Goal: Task Accomplishment & Management: Complete application form

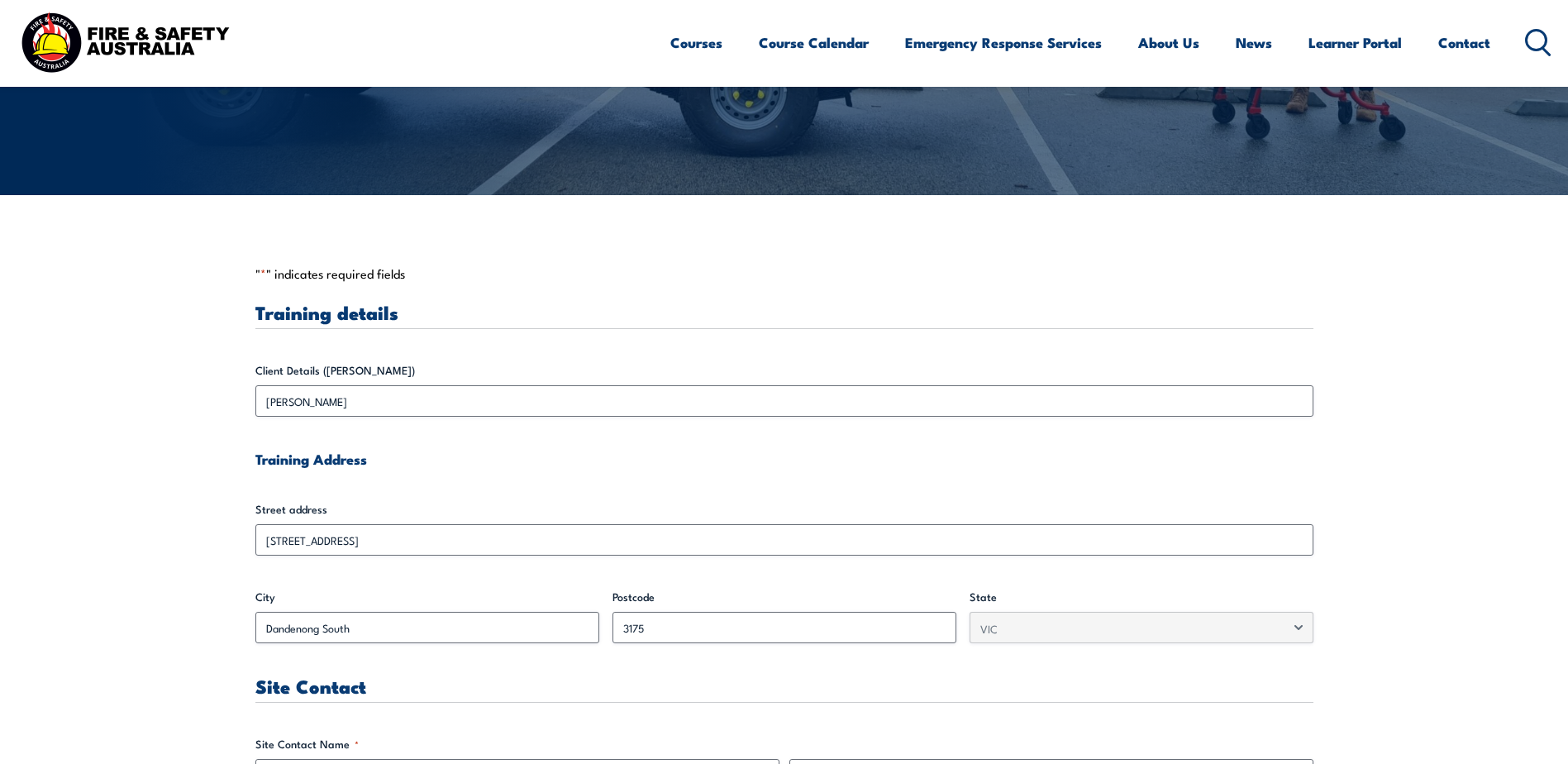
scroll to position [331, 0]
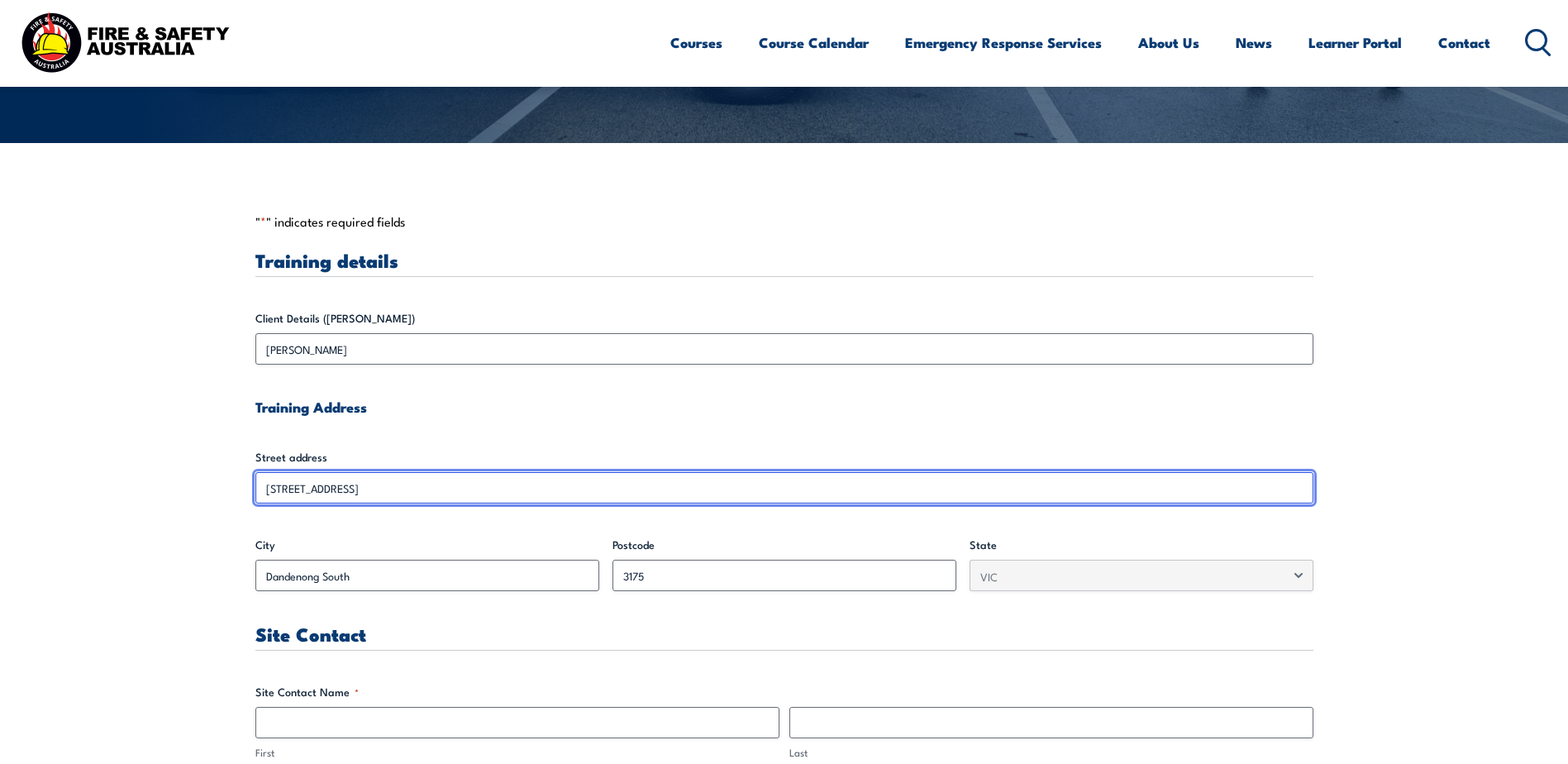
click at [461, 490] on input "unit 5/147 Greens Road Service Road" at bounding box center [784, 487] width 1058 height 31
click at [462, 490] on input "unit 5/147 Greens Road Service Road" at bounding box center [784, 487] width 1058 height 31
click at [464, 486] on input "unit 5/147 Greens Road Service Road" at bounding box center [784, 487] width 1058 height 31
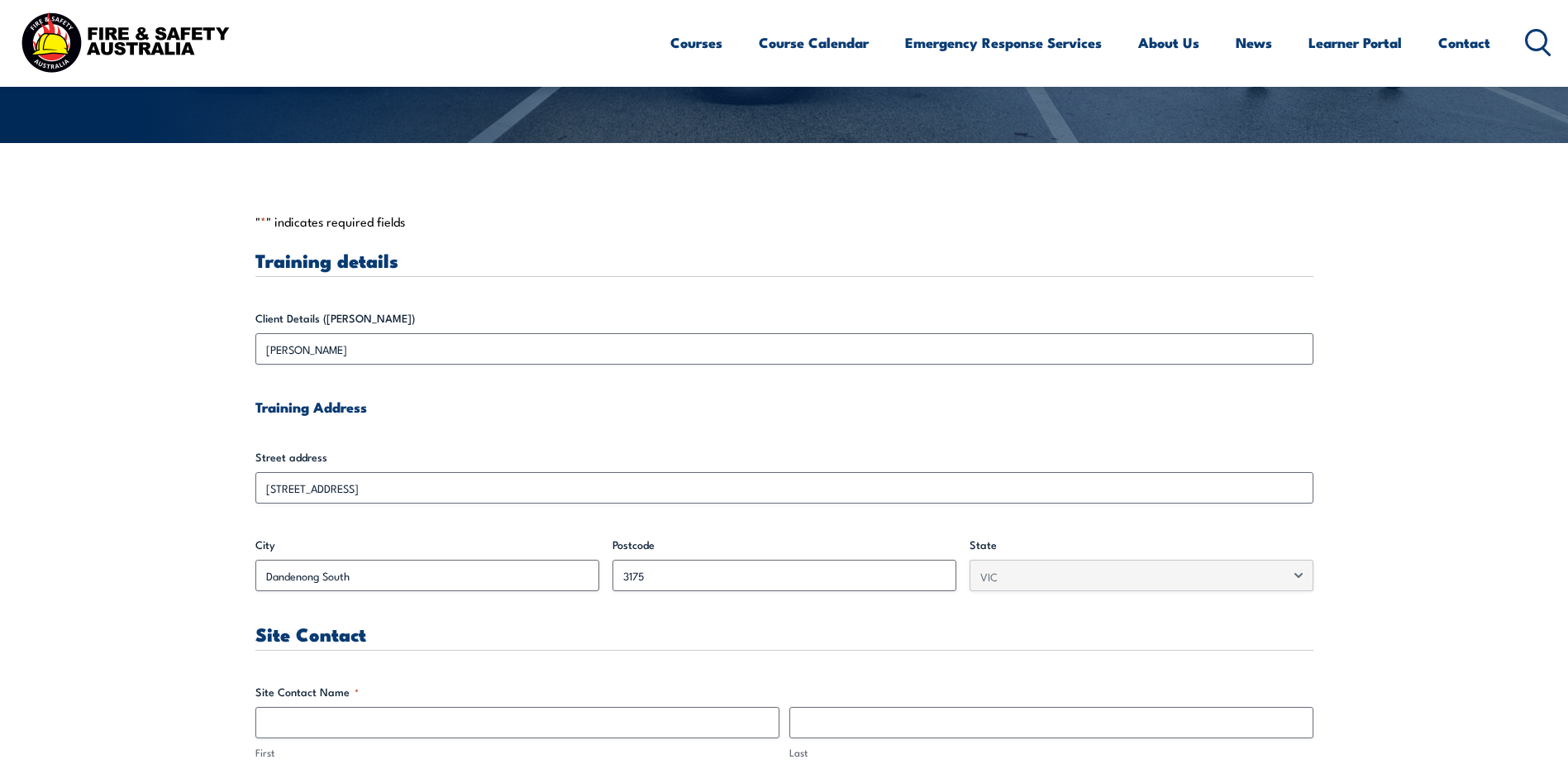
drag, startPoint x: 464, startPoint y: 486, endPoint x: 390, endPoint y: 433, distance: 91.0
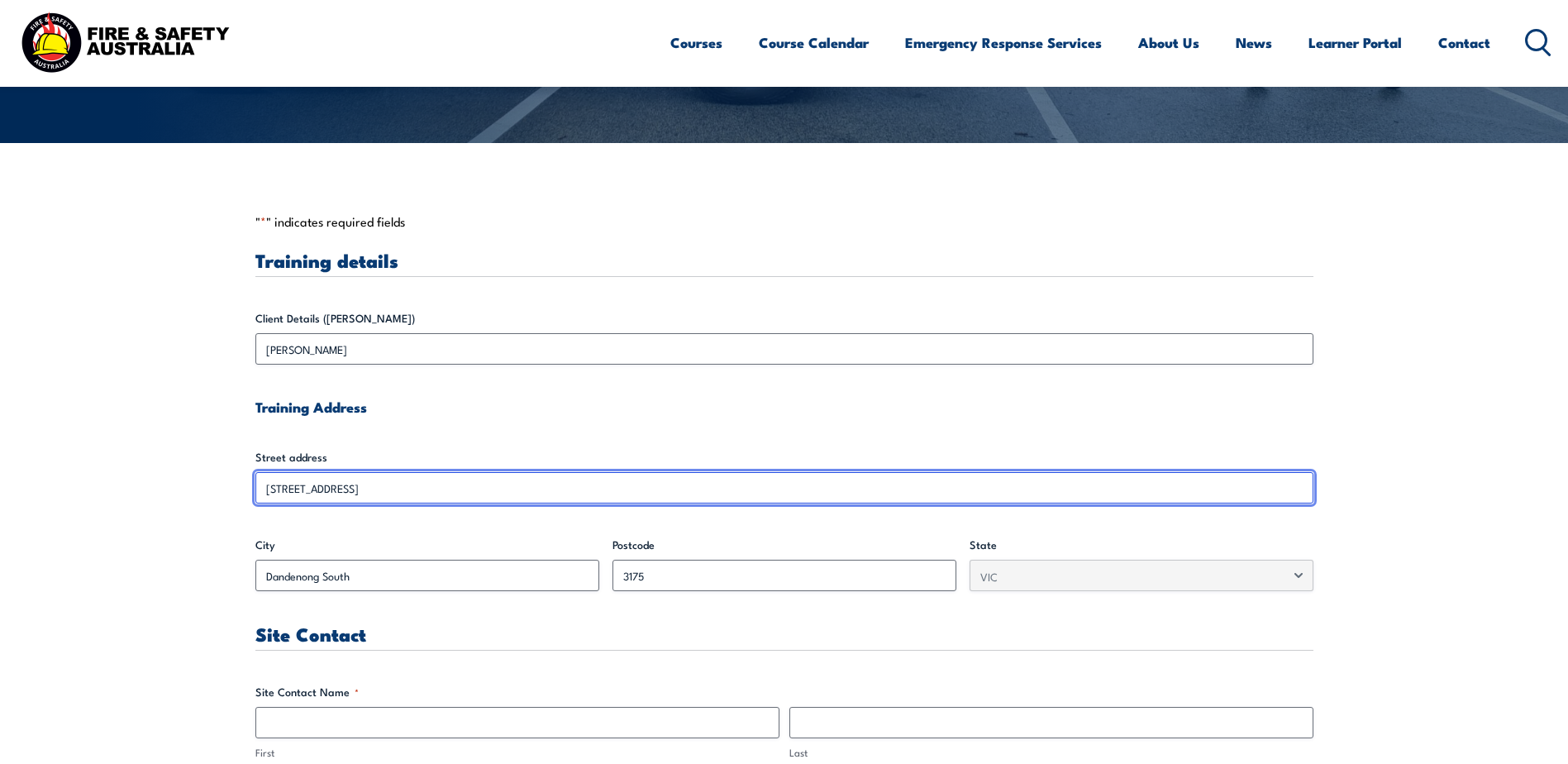
click at [455, 486] on input "unit 5/147 Greens Road Service Road" at bounding box center [784, 487] width 1058 height 31
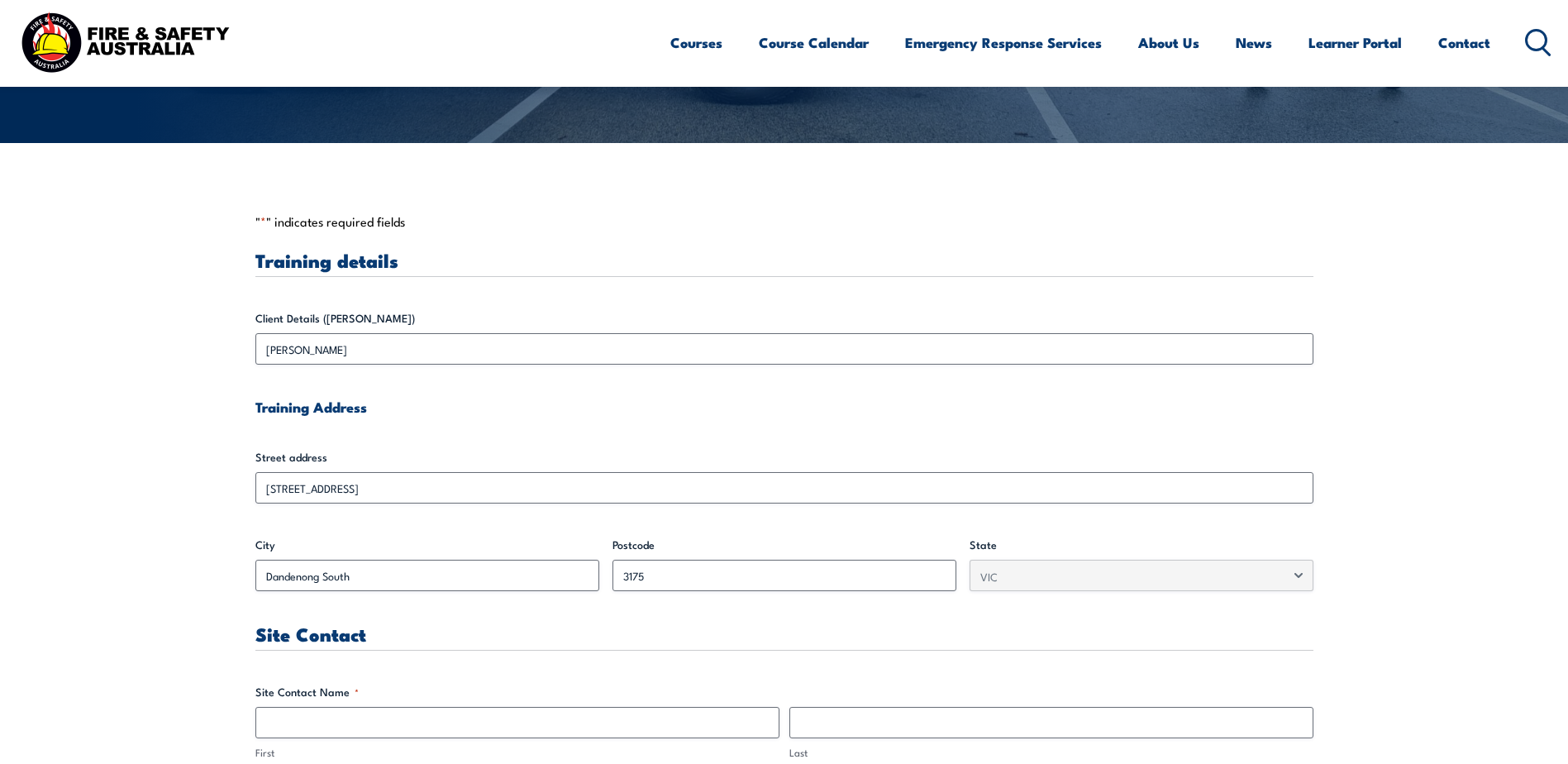
drag, startPoint x: 455, startPoint y: 486, endPoint x: 398, endPoint y: 405, distance: 99.0
click at [398, 405] on h4 "Training Address" at bounding box center [784, 406] width 1058 height 18
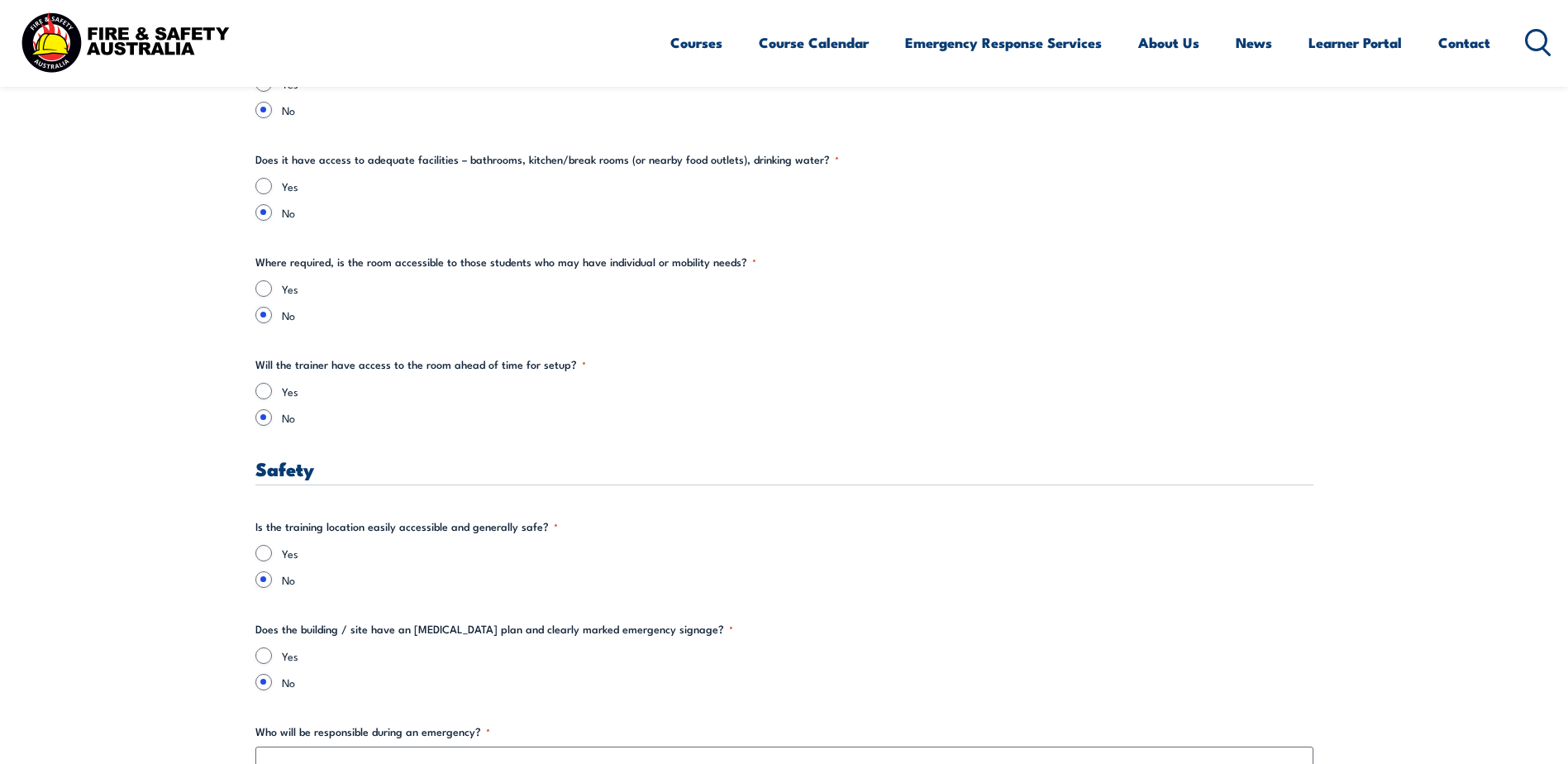
scroll to position [2397, 0]
click at [260, 550] on input "Yes" at bounding box center [264, 551] width 17 height 17
radio input "true"
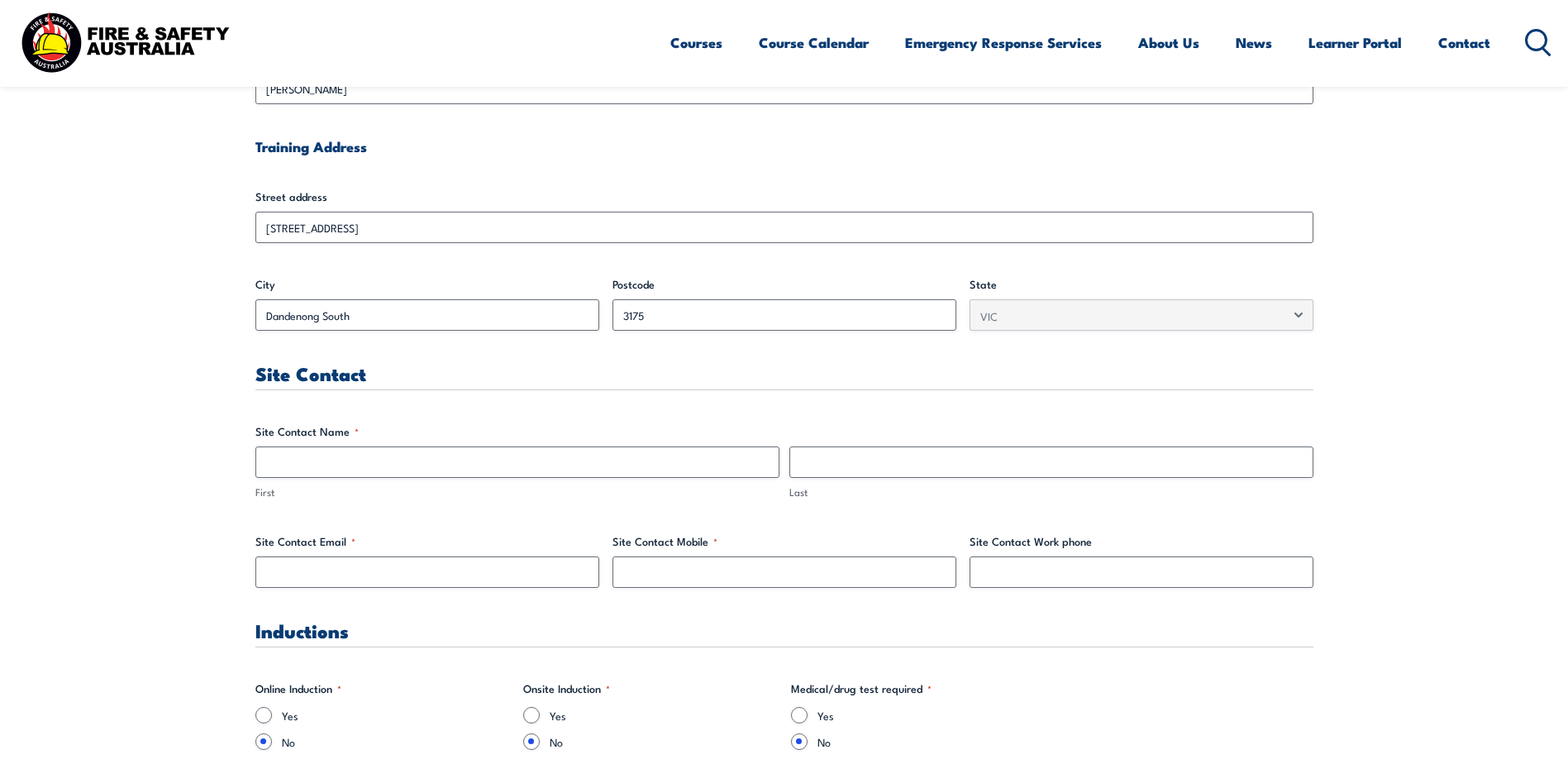
scroll to position [413, 0]
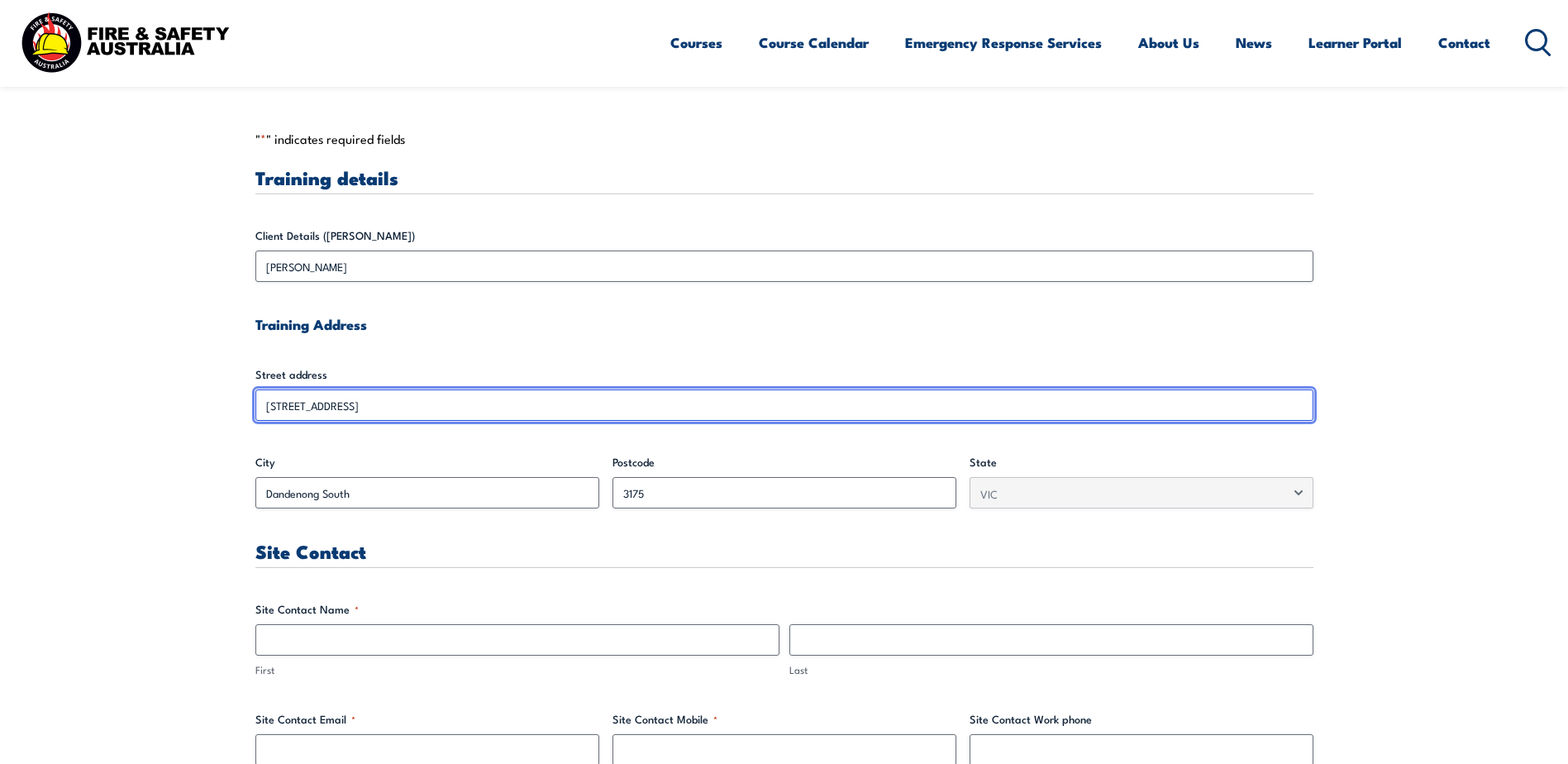
click at [353, 400] on input "unit 5/147 Greens Road Service Road" at bounding box center [784, 404] width 1058 height 31
click at [358, 405] on input "unit 5/147 Greens Road Service Road" at bounding box center [784, 404] width 1058 height 31
click at [400, 408] on input "unit 5/147 Greens Road Service Road" at bounding box center [784, 404] width 1058 height 31
click at [424, 408] on input "unit 5/147 Greens Road Service Road" at bounding box center [784, 404] width 1058 height 31
drag, startPoint x: 429, startPoint y: 407, endPoint x: 497, endPoint y: 404, distance: 68.1
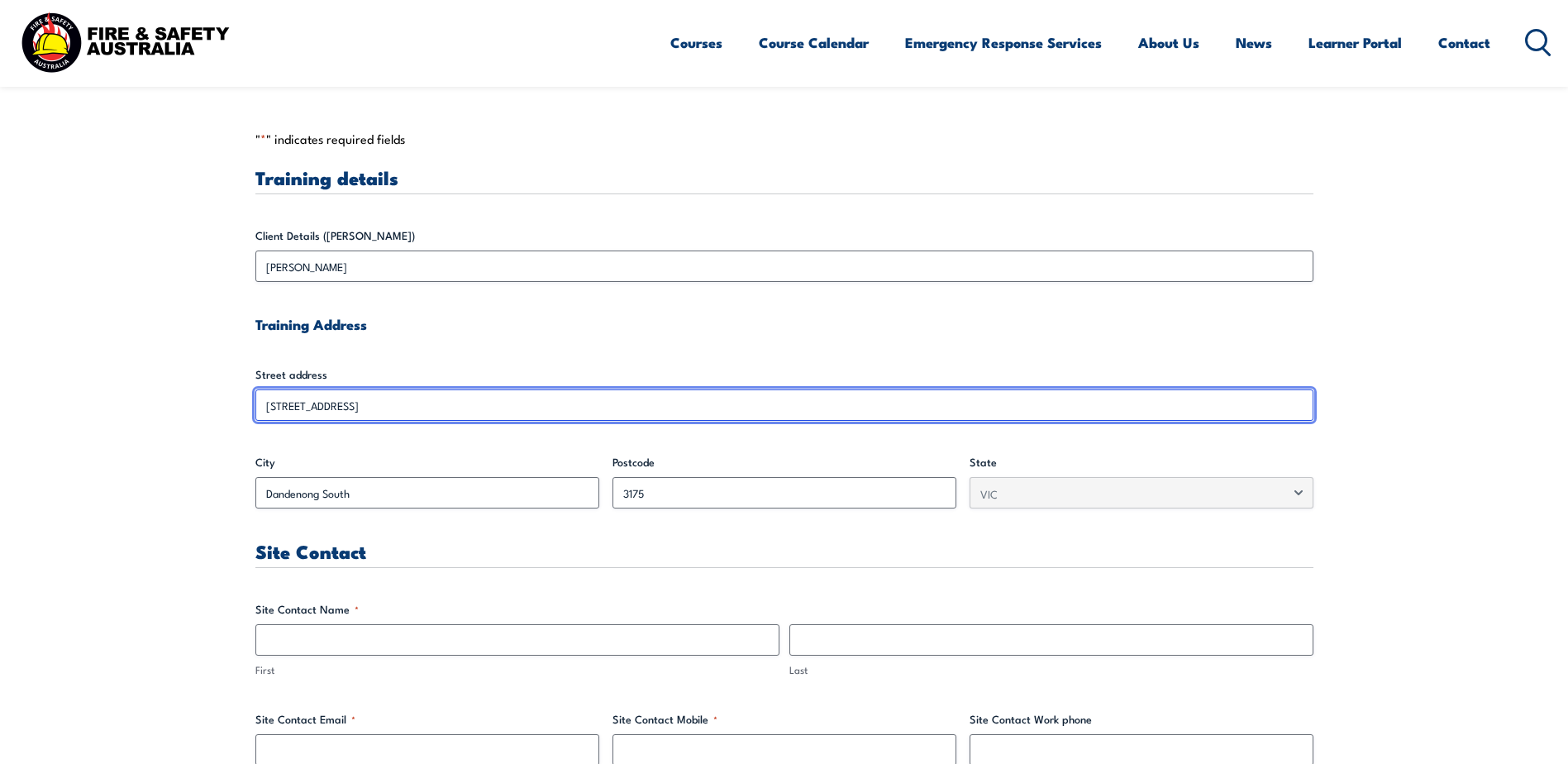
click at [497, 404] on input "unit 5/147 Greens Road Service Road" at bounding box center [784, 404] width 1058 height 31
click at [493, 404] on input "unit 5/147 Greens Road Service Road" at bounding box center [784, 404] width 1058 height 31
click at [486, 404] on input "unit 5/147 Greens Road Service Road" at bounding box center [784, 404] width 1058 height 31
drag, startPoint x: 486, startPoint y: 404, endPoint x: 441, endPoint y: 405, distance: 45.0
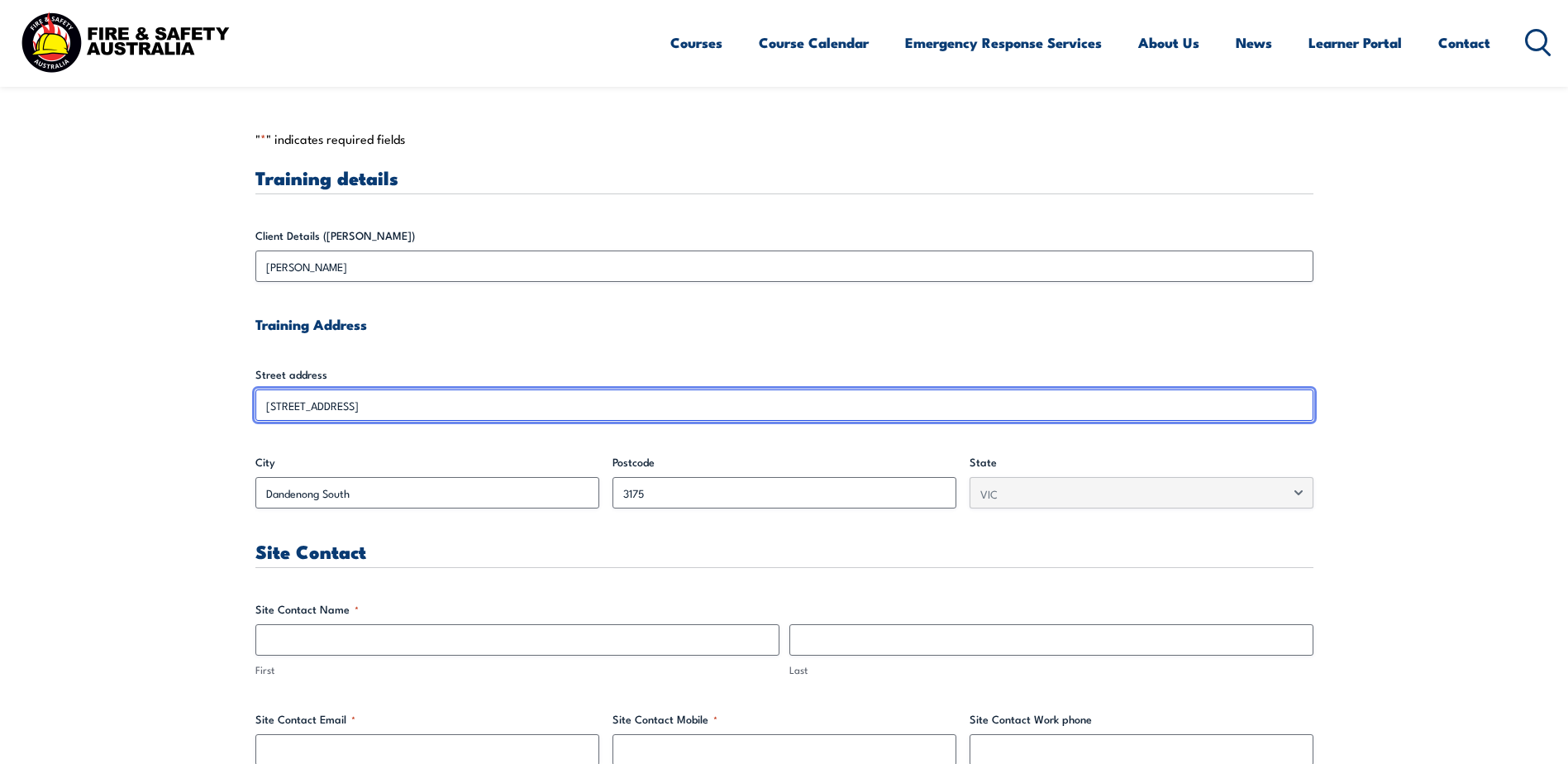
click at [442, 405] on input "unit 5/147 Greens Road Service Road" at bounding box center [784, 404] width 1058 height 31
click at [402, 405] on input "unit 5/147 Greens Road Service Road" at bounding box center [784, 404] width 1058 height 31
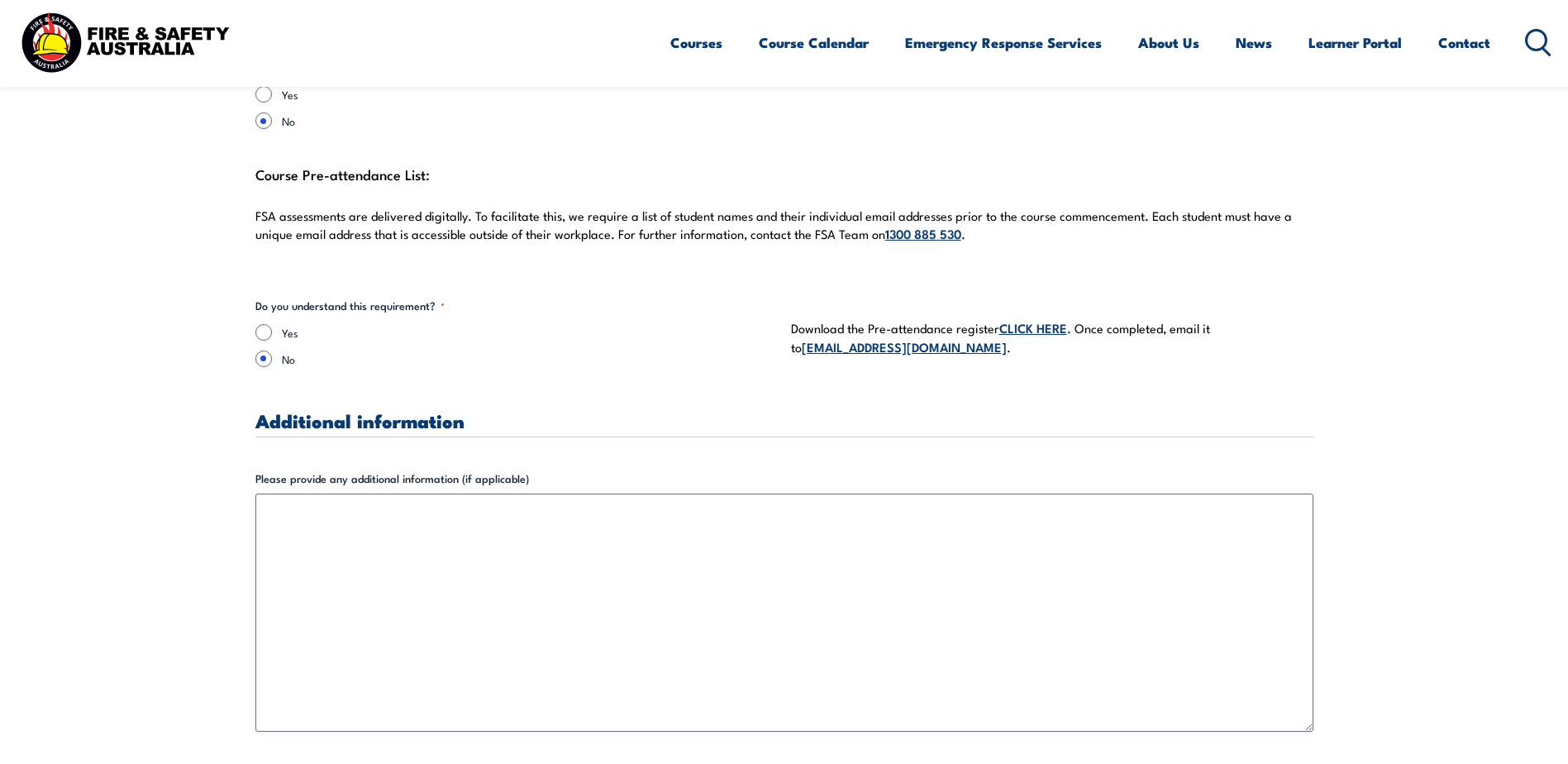
scroll to position [4711, 0]
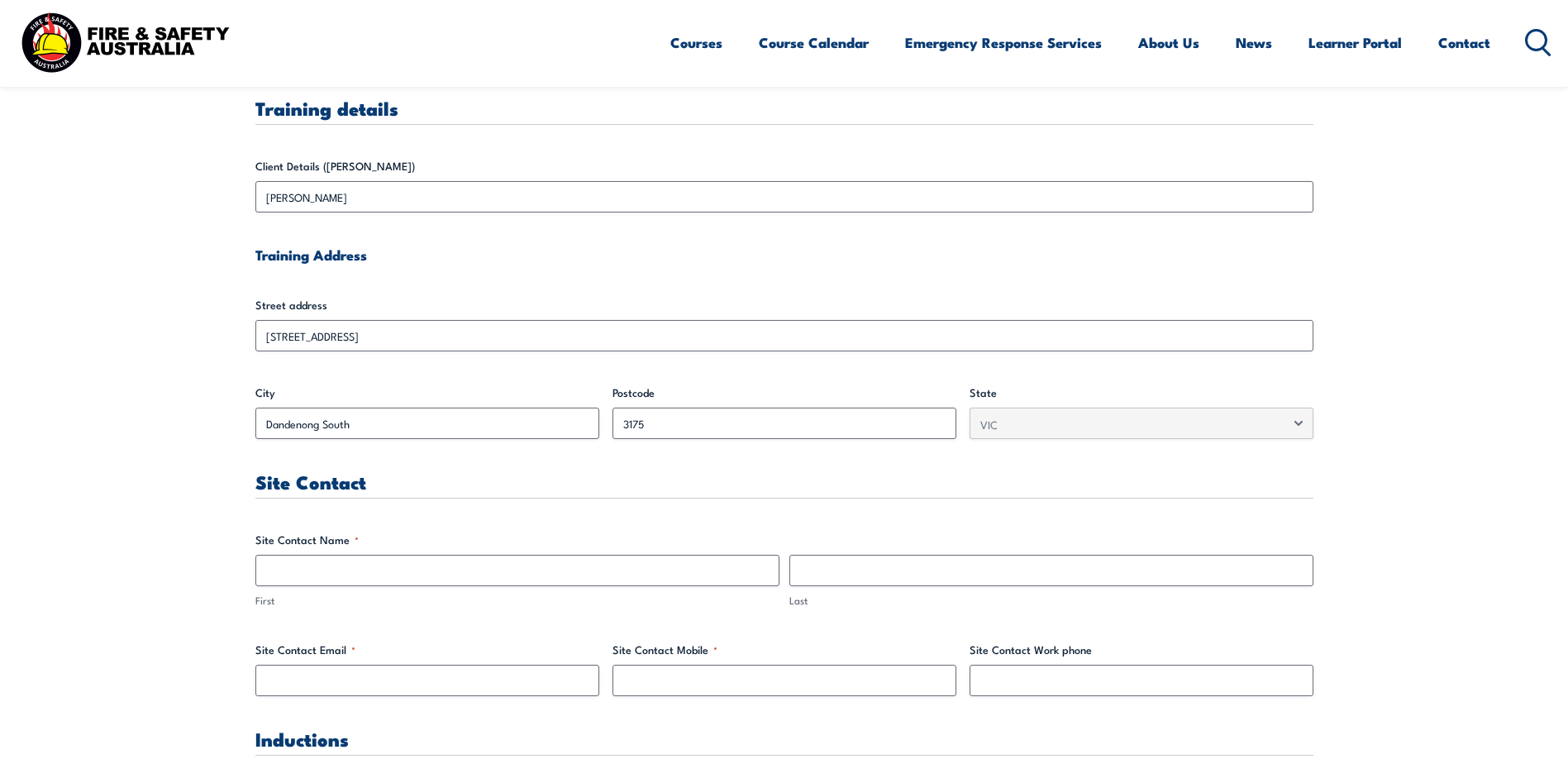
scroll to position [496, 0]
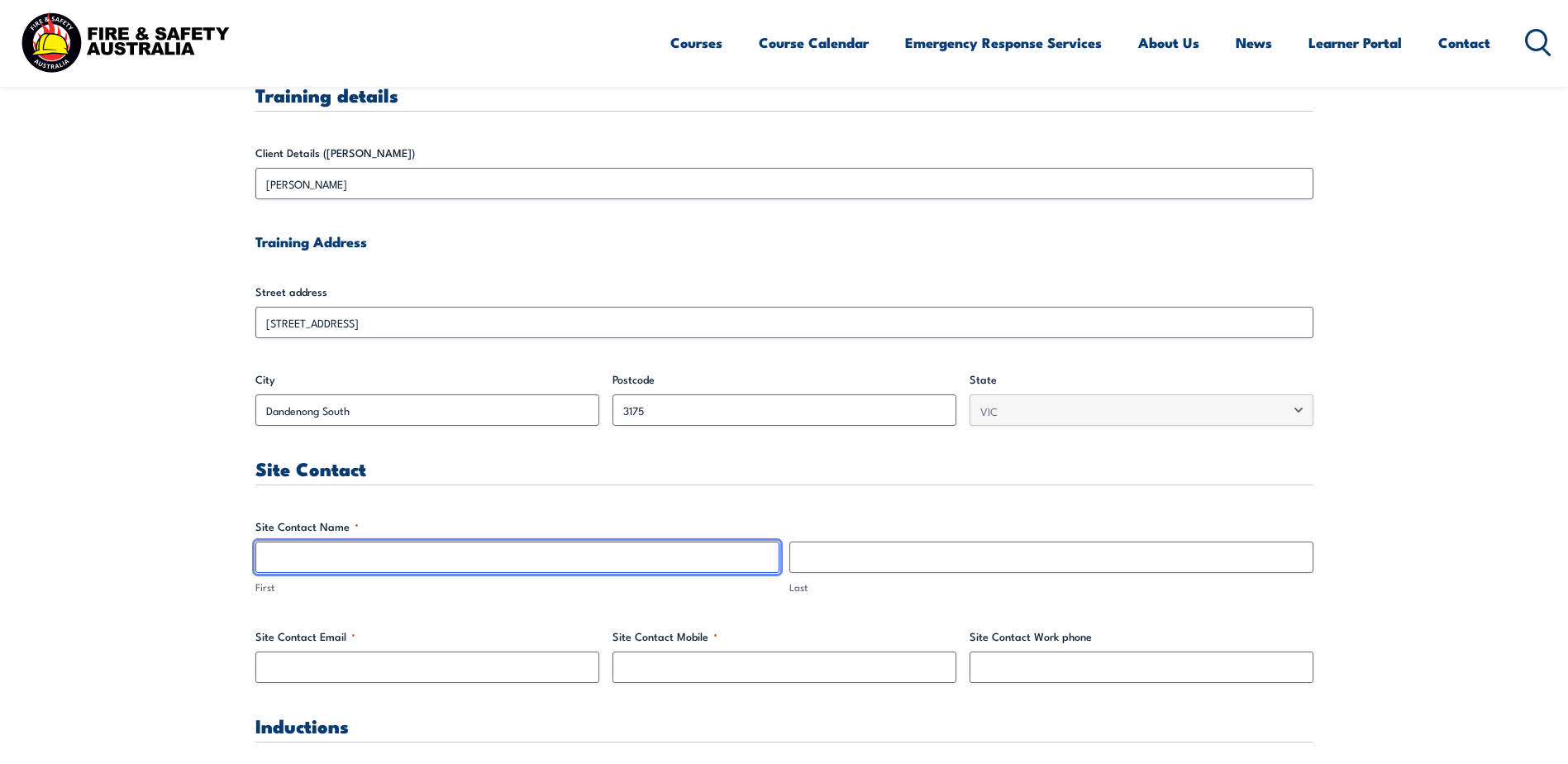
click at [332, 564] on input "First" at bounding box center [517, 556] width 524 height 31
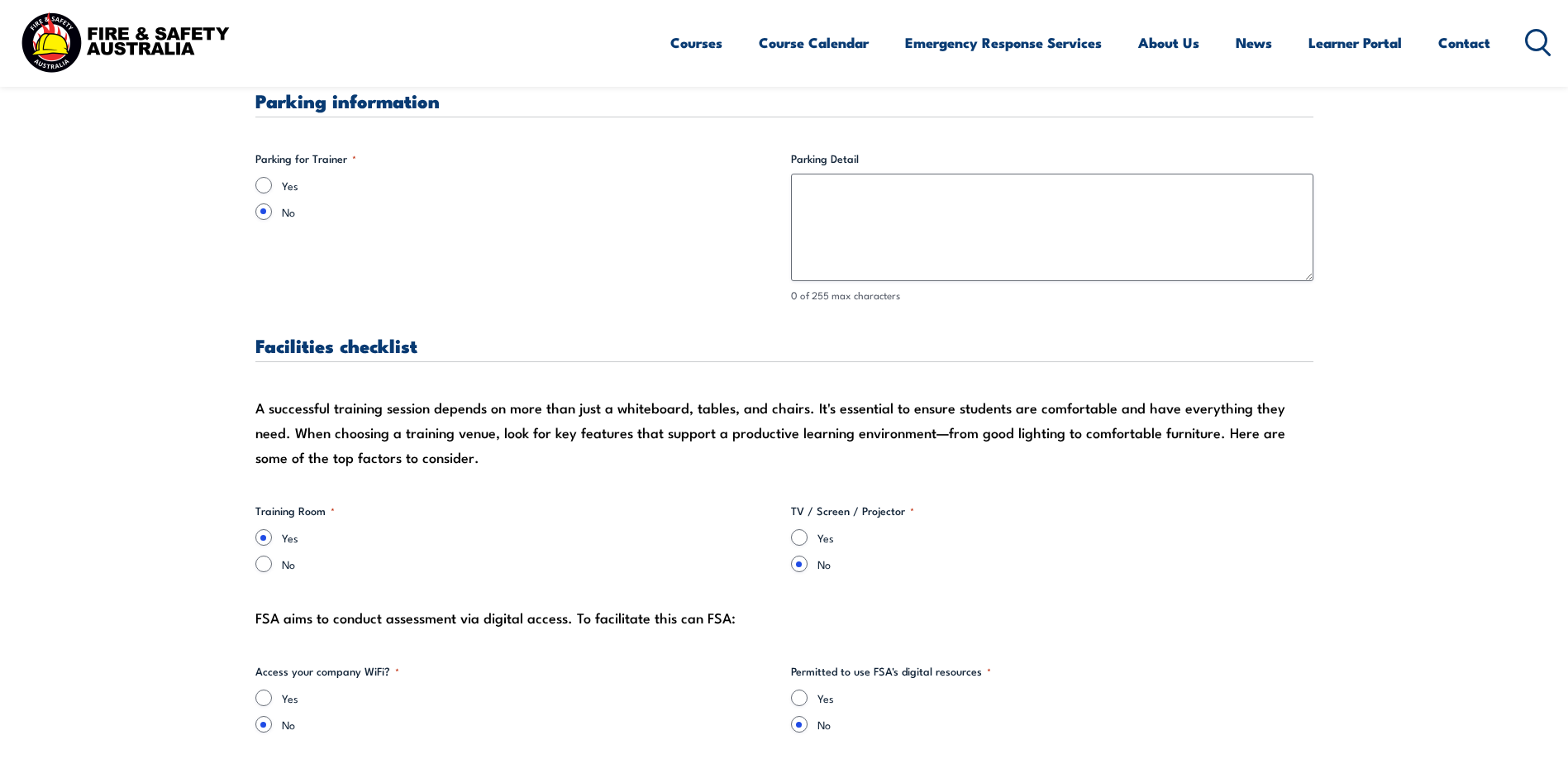
scroll to position [1322, 0]
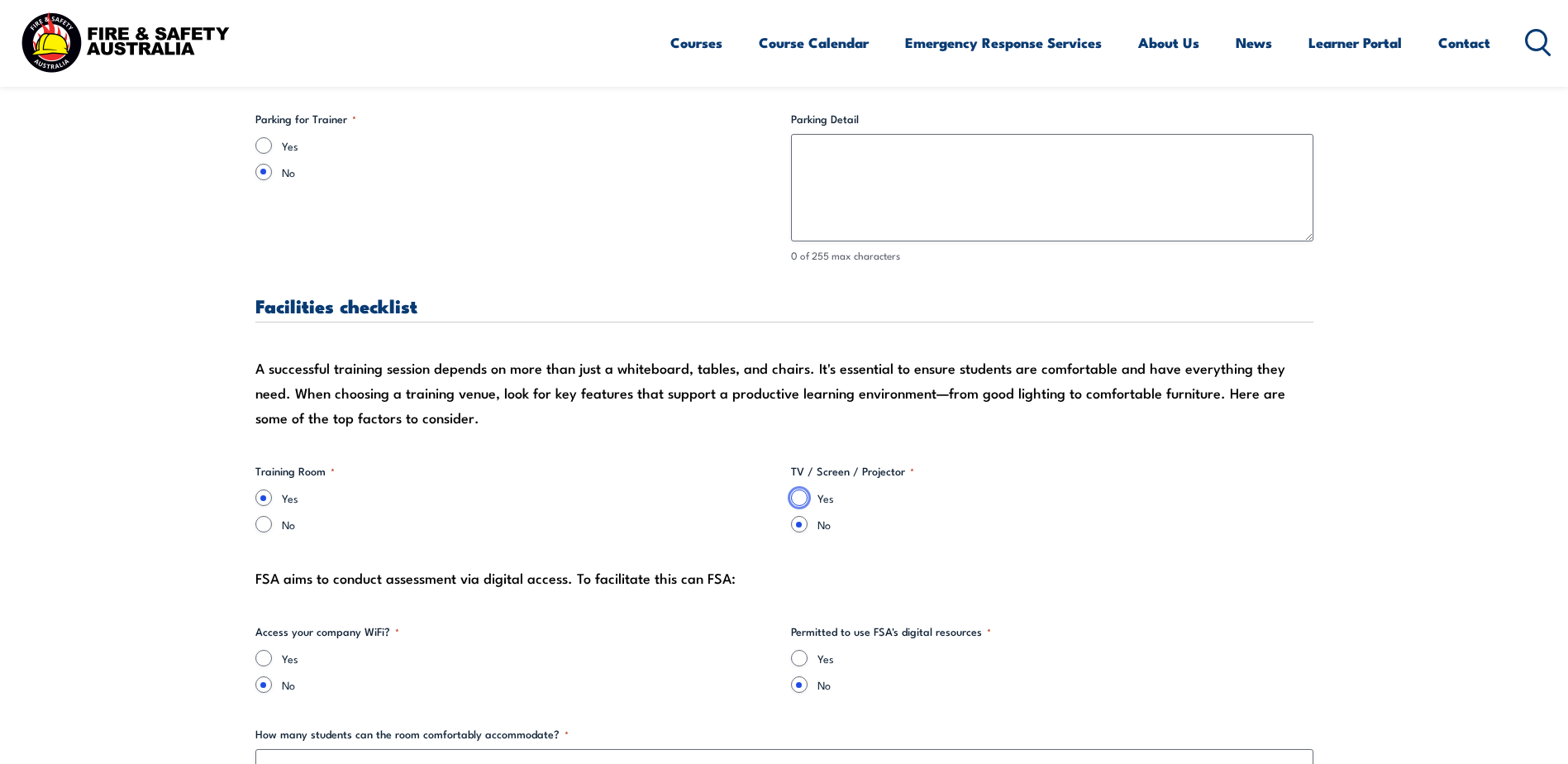
click at [798, 501] on input "Yes" at bounding box center [799, 497] width 17 height 17
radio input "true"
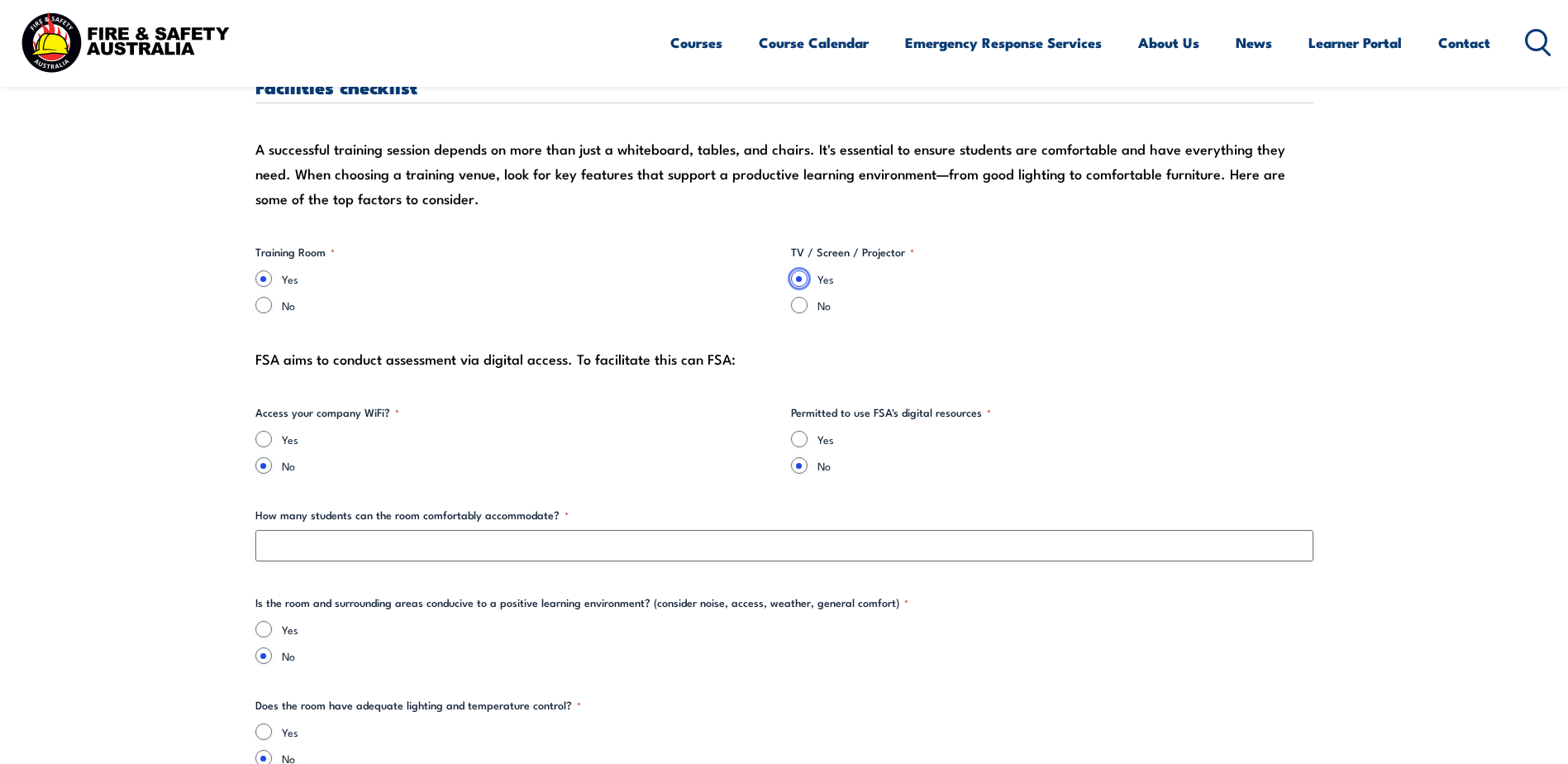
scroll to position [1570, 0]
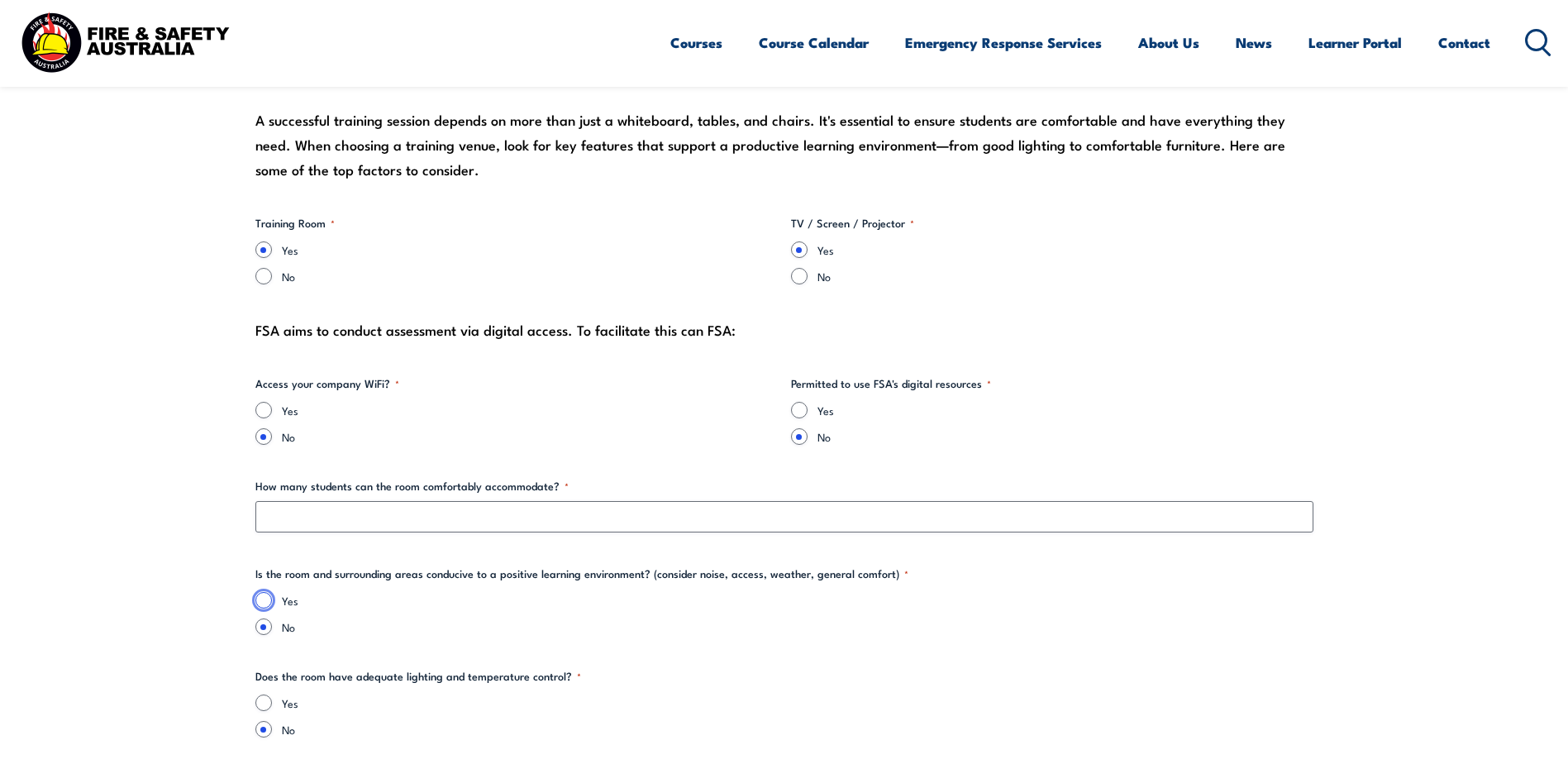
click at [264, 604] on input "Yes" at bounding box center [264, 600] width 17 height 17
radio input "true"
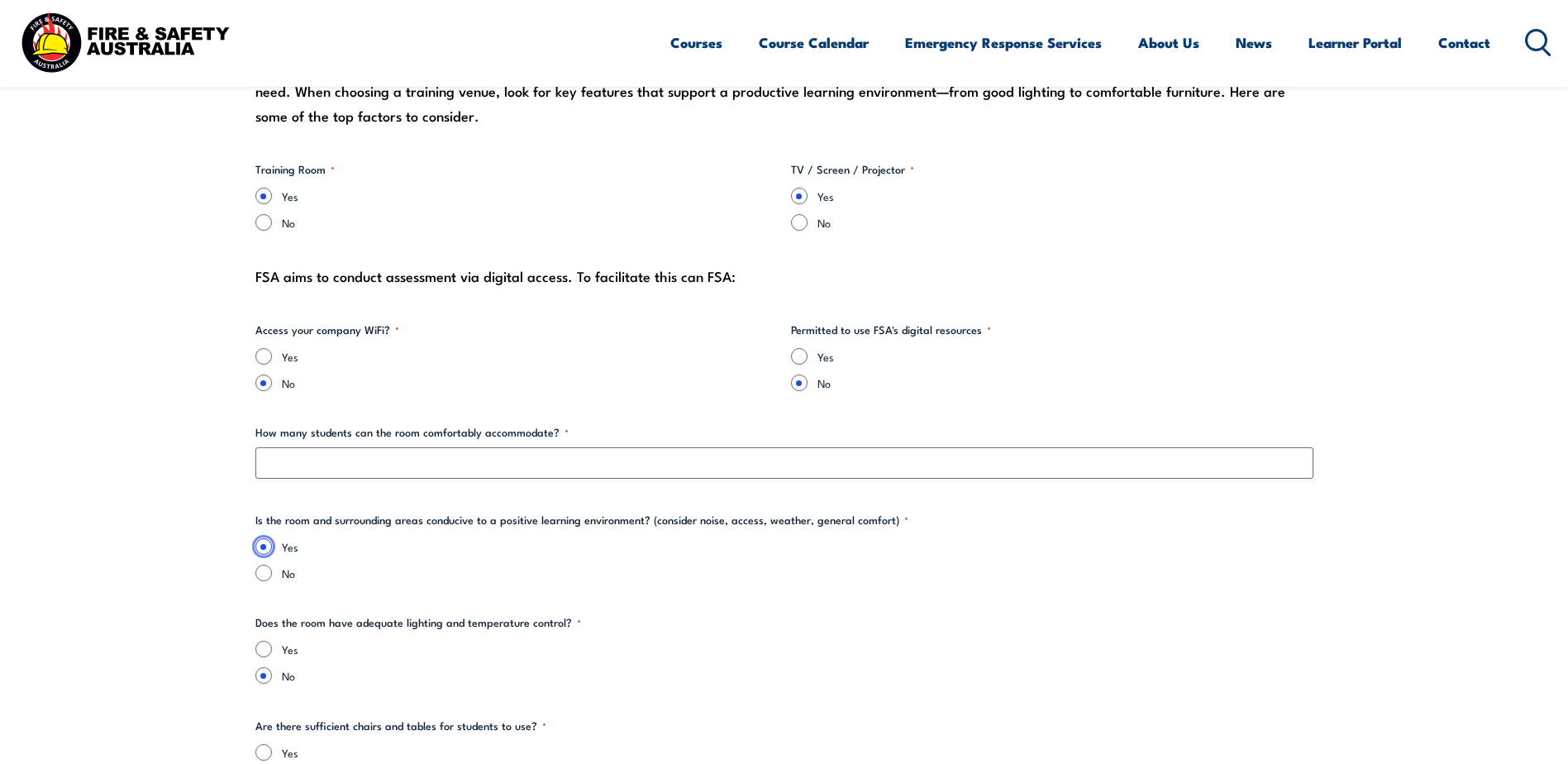
scroll to position [1653, 0]
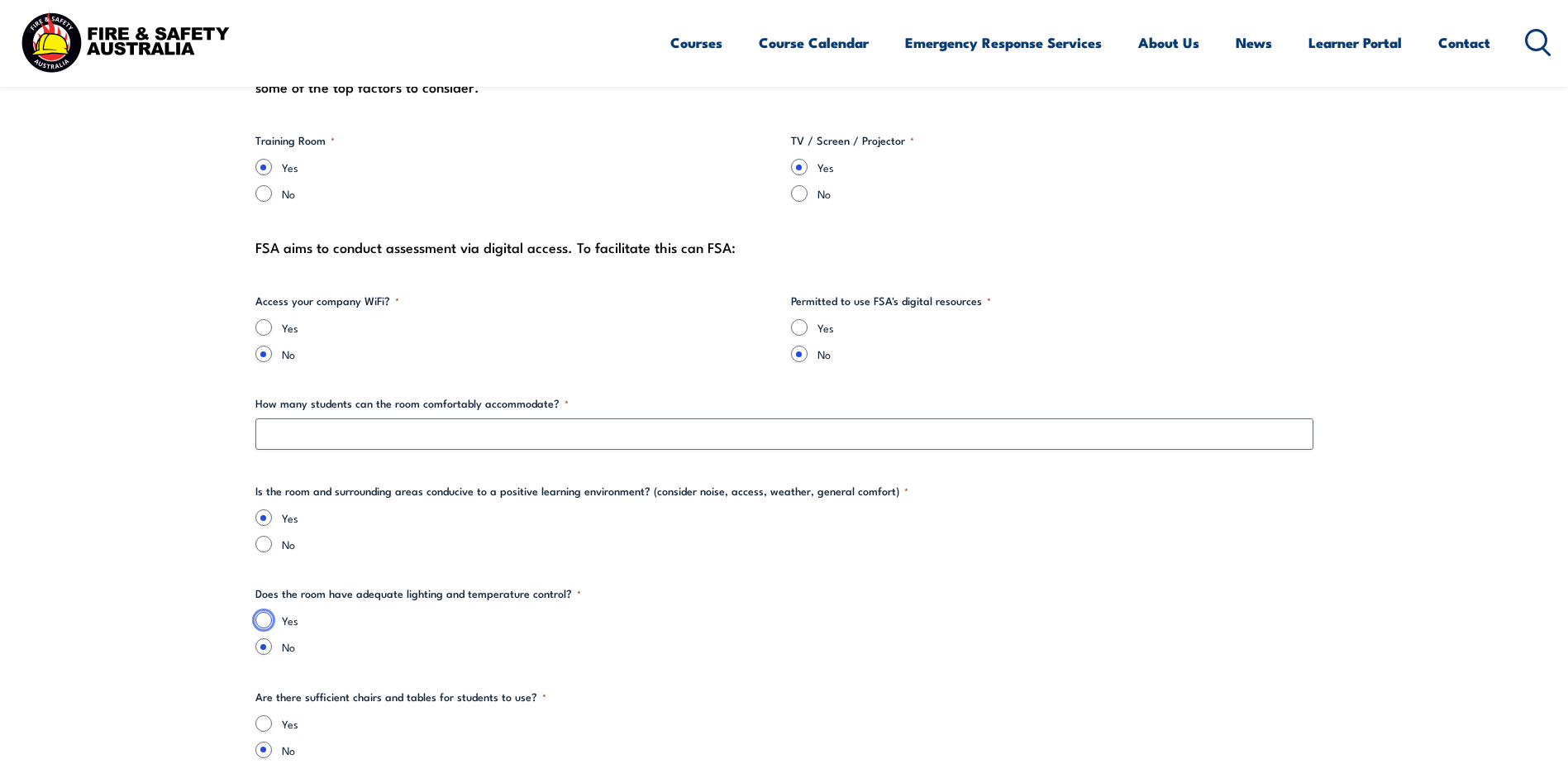
click at [262, 618] on input "Yes" at bounding box center [264, 619] width 17 height 17
radio input "true"
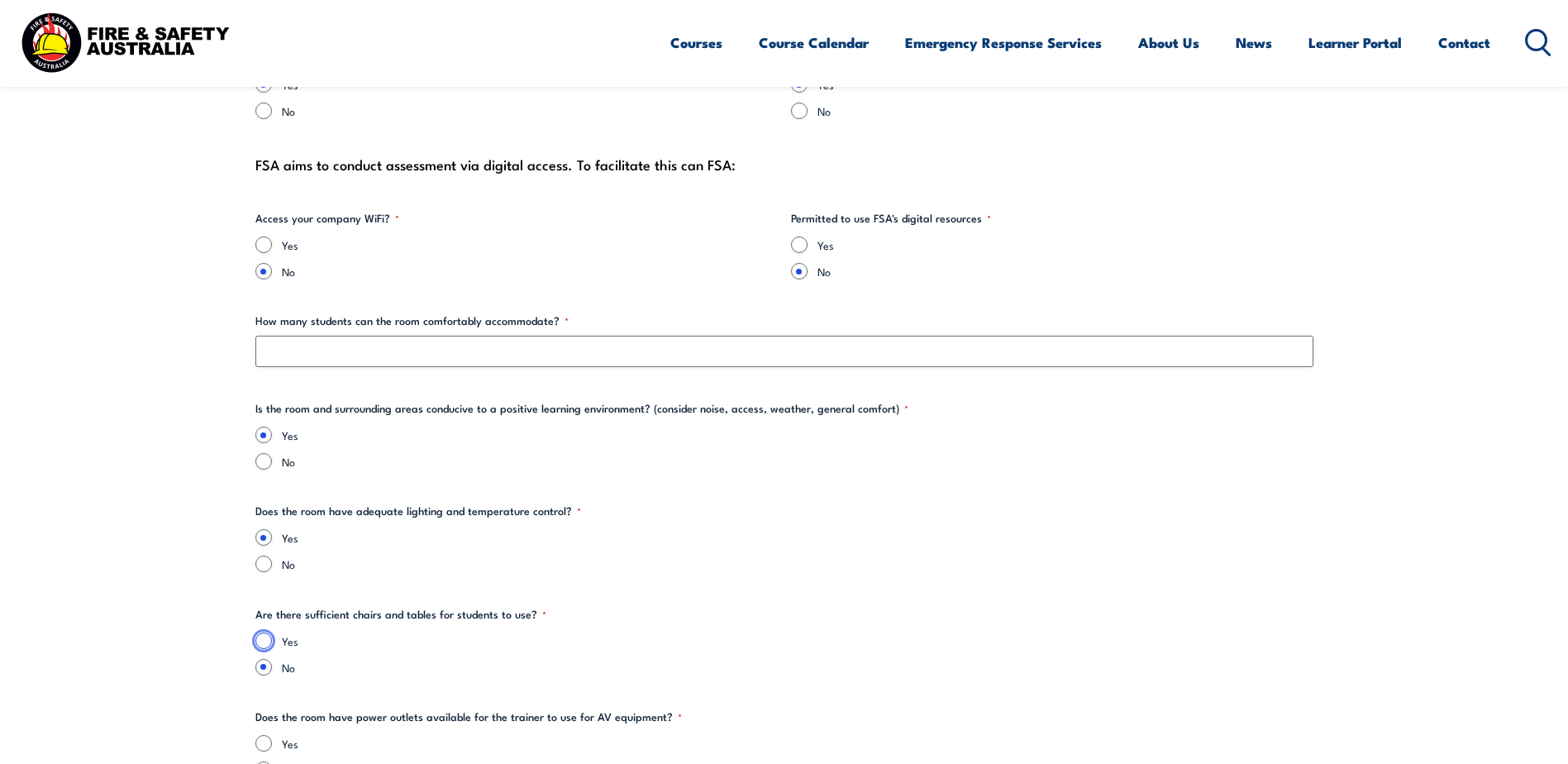
click at [269, 638] on input "Yes" at bounding box center [264, 640] width 17 height 17
radio input "true"
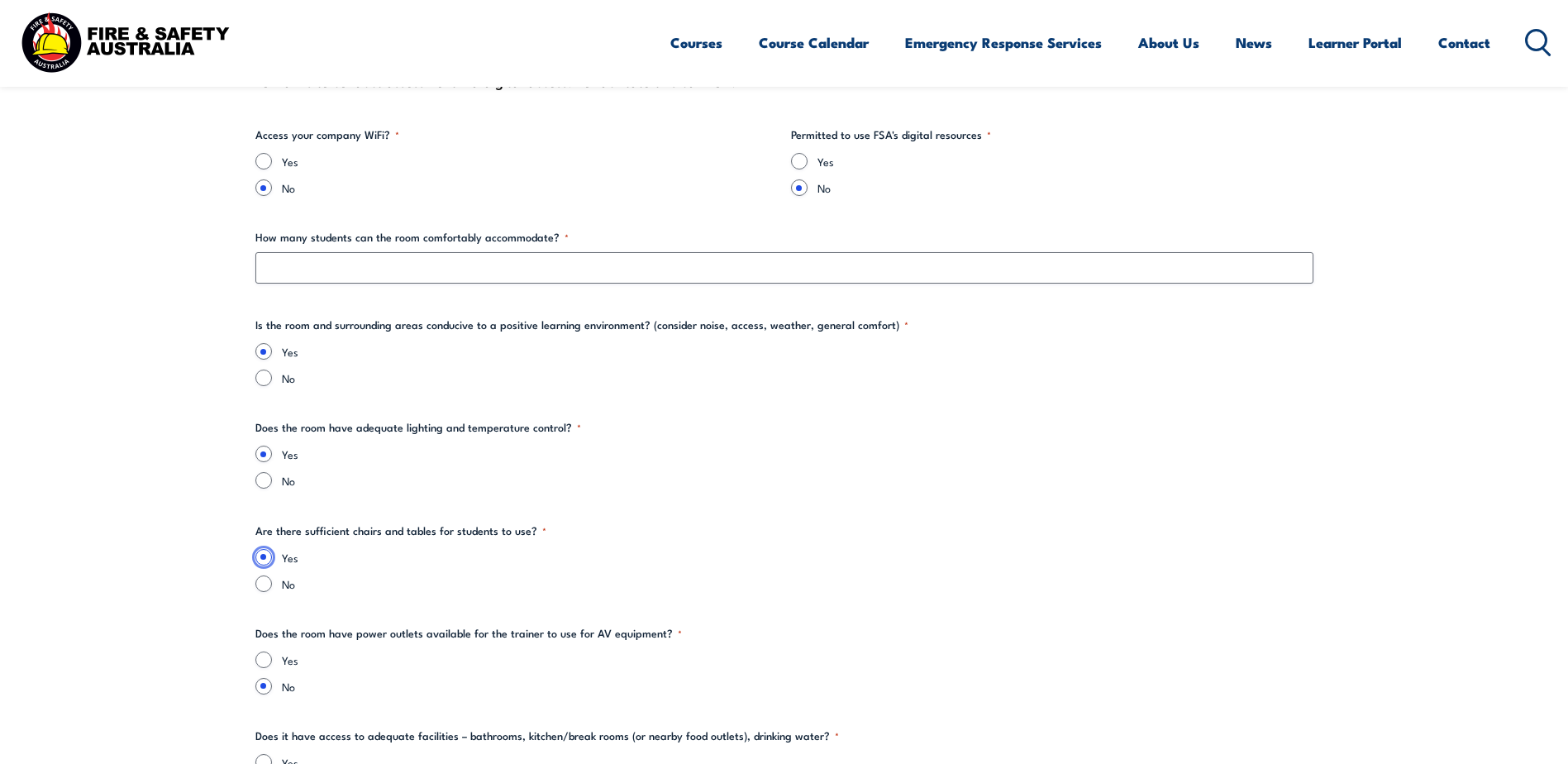
scroll to position [1901, 0]
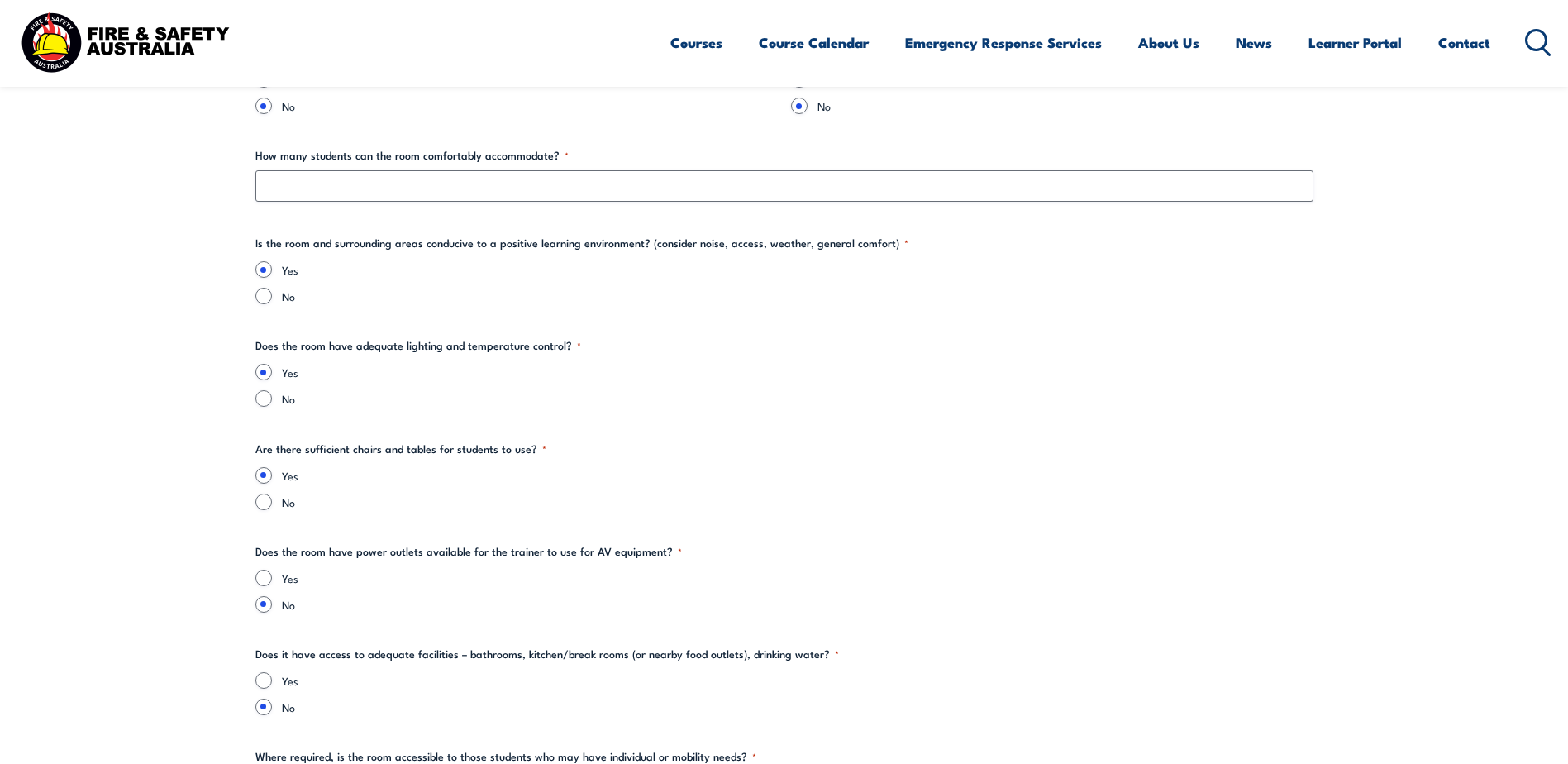
click at [265, 587] on div "Yes No" at bounding box center [784, 590] width 1058 height 43
click at [266, 577] on input "Yes" at bounding box center [264, 577] width 17 height 17
radio input "true"
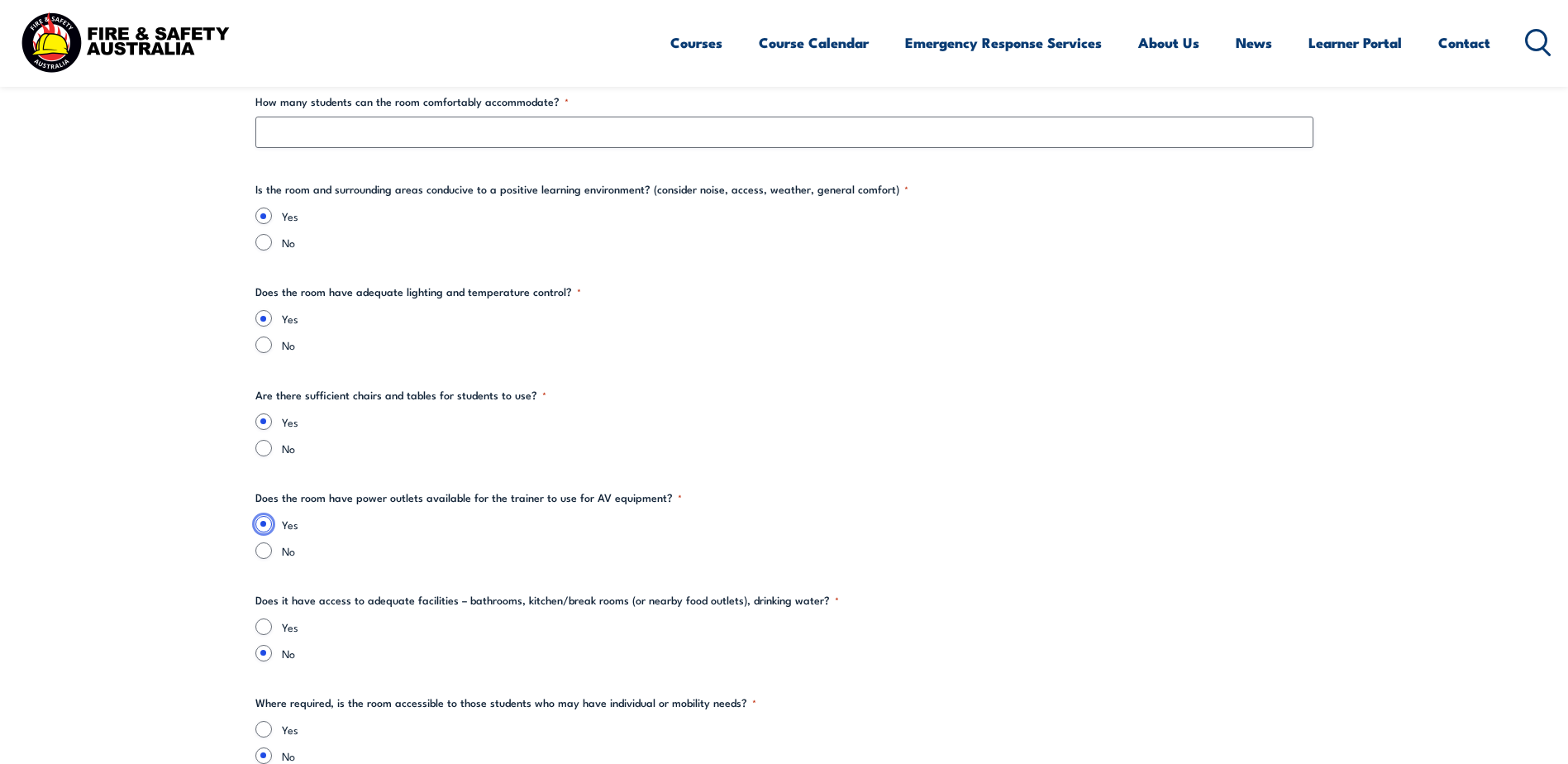
scroll to position [1983, 0]
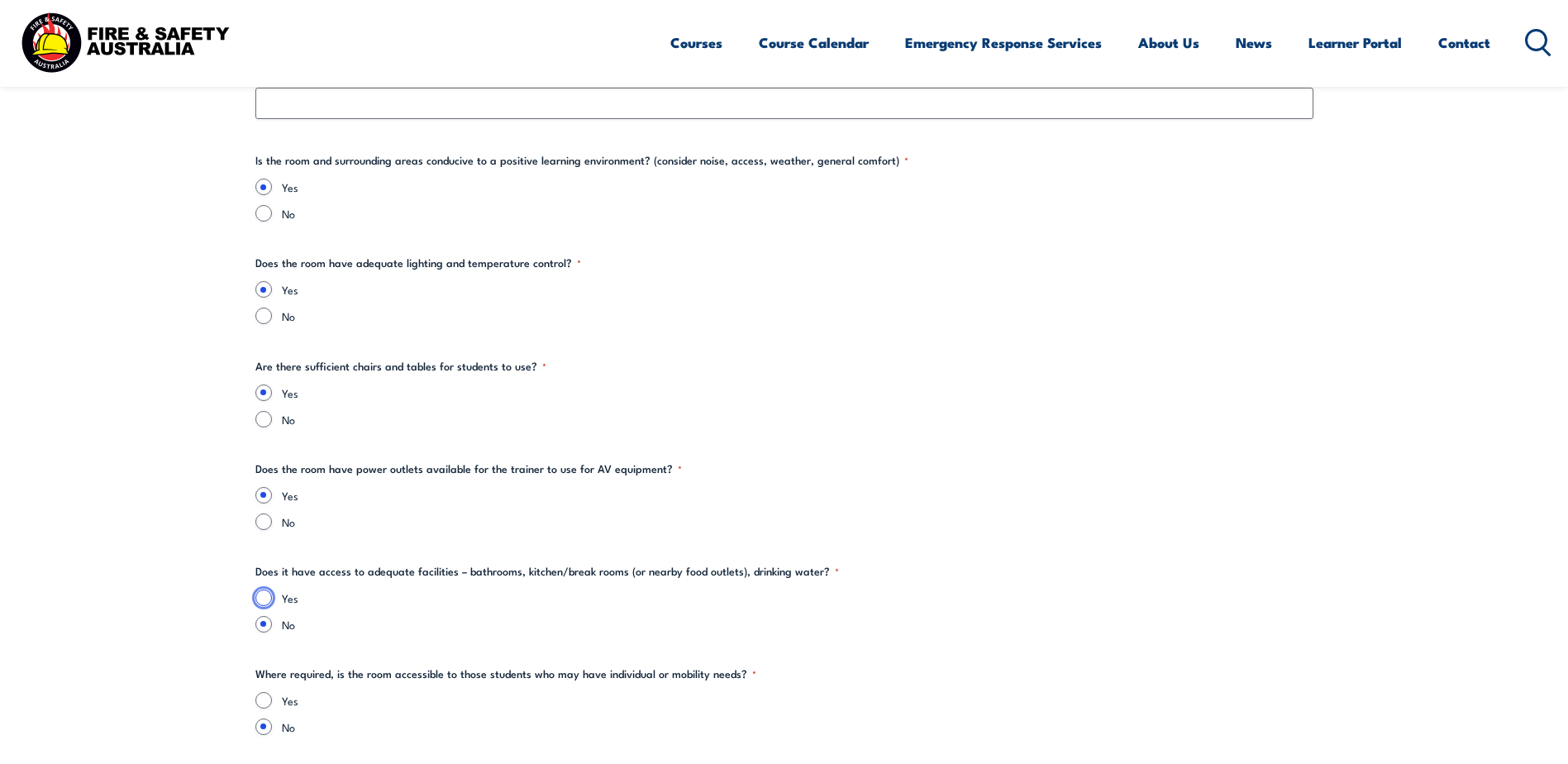
click at [266, 592] on input "Yes" at bounding box center [264, 597] width 17 height 17
radio input "true"
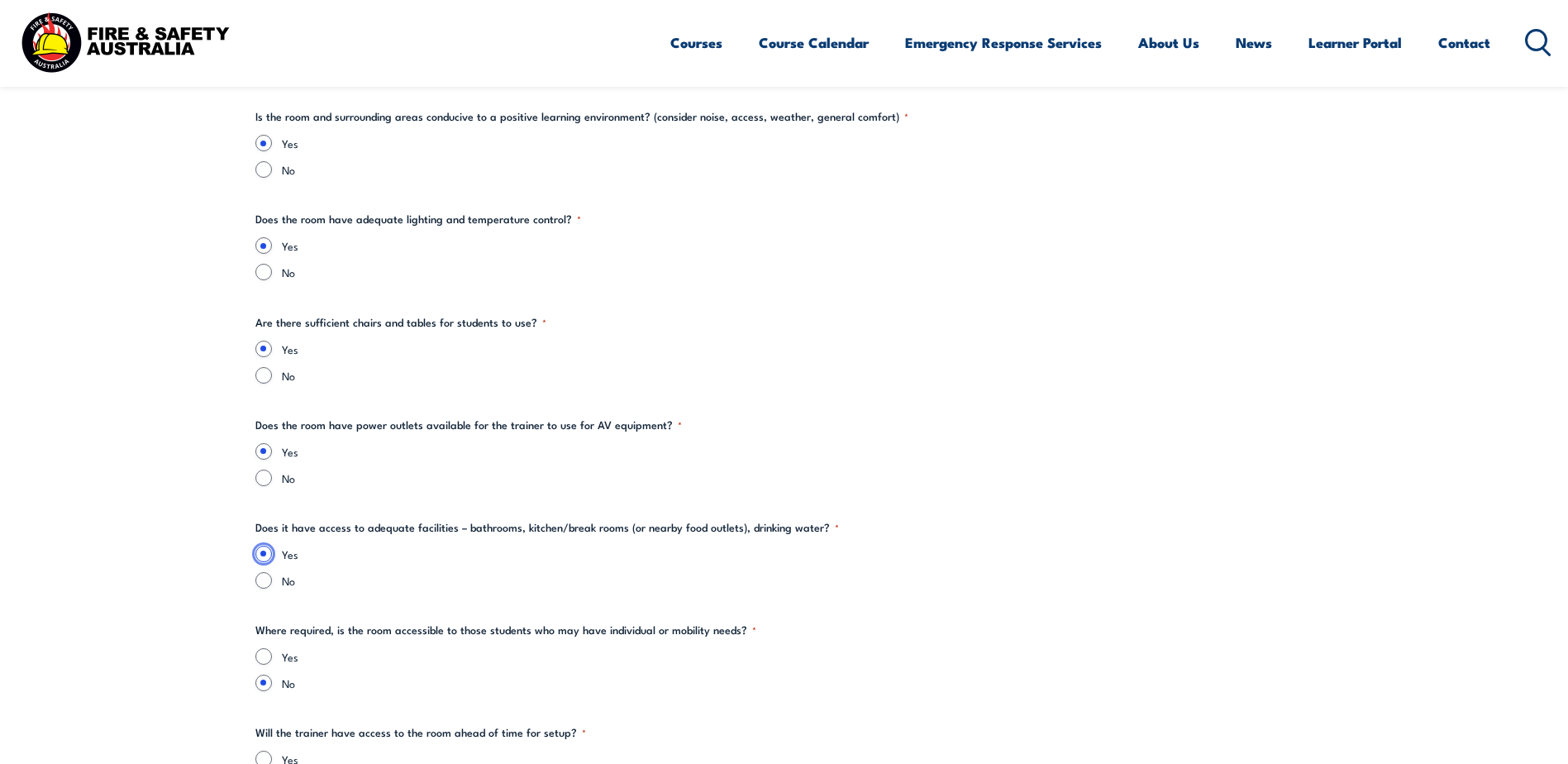
scroll to position [2066, 0]
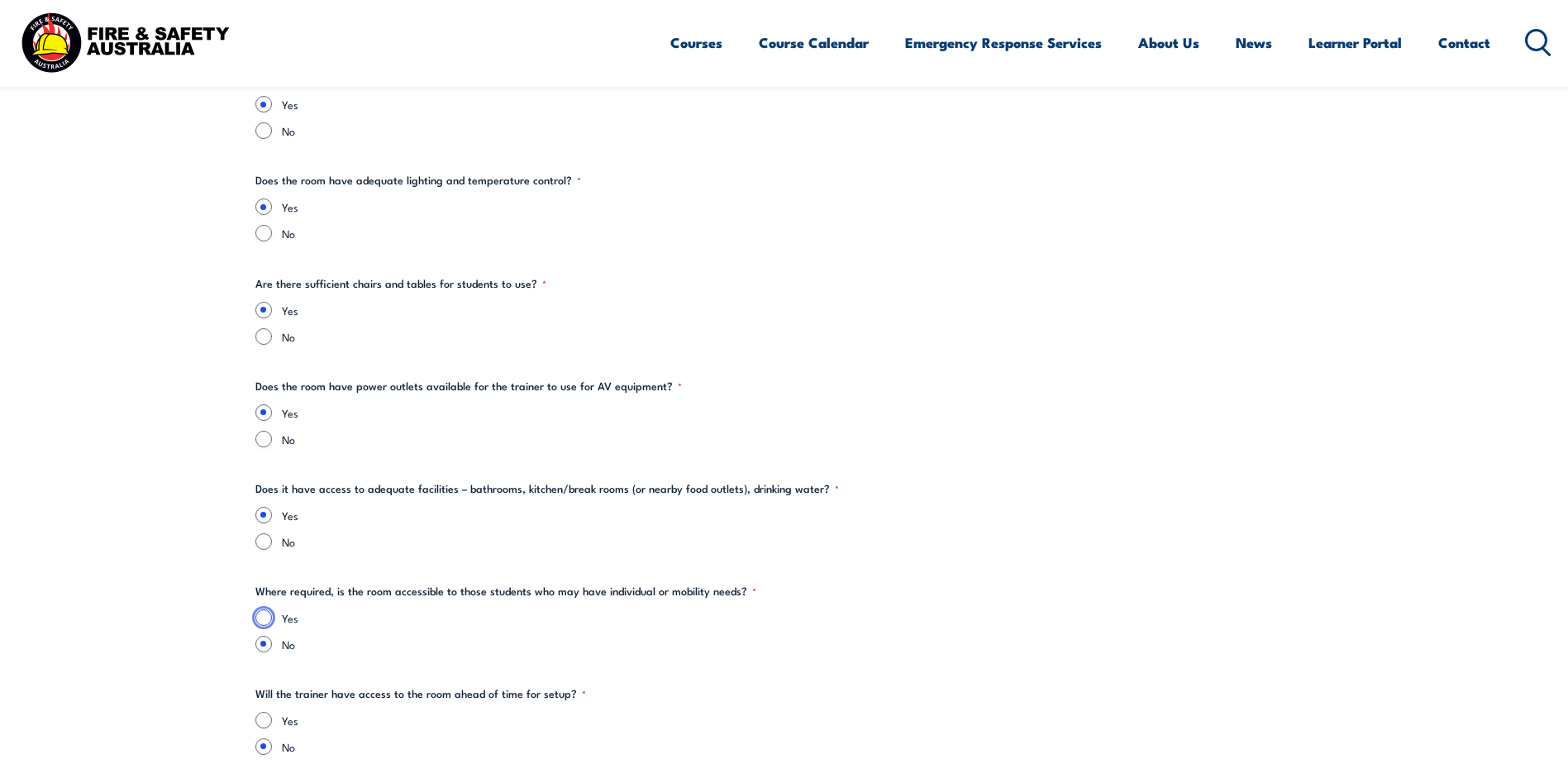
click at [271, 616] on input "Yes" at bounding box center [264, 617] width 17 height 17
radio input "true"
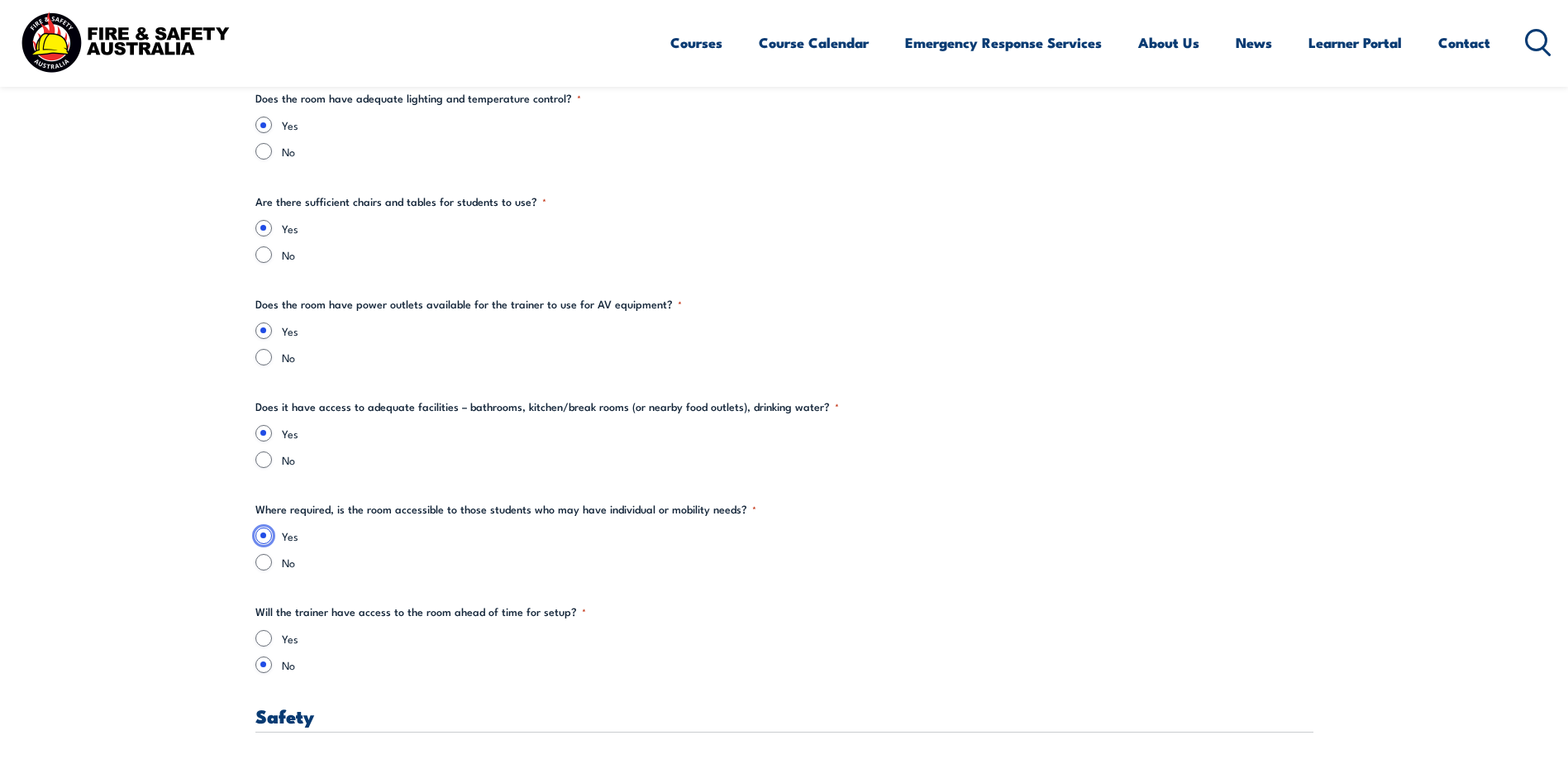
scroll to position [2149, 0]
click at [263, 641] on input "Yes" at bounding box center [264, 637] width 17 height 17
radio input "true"
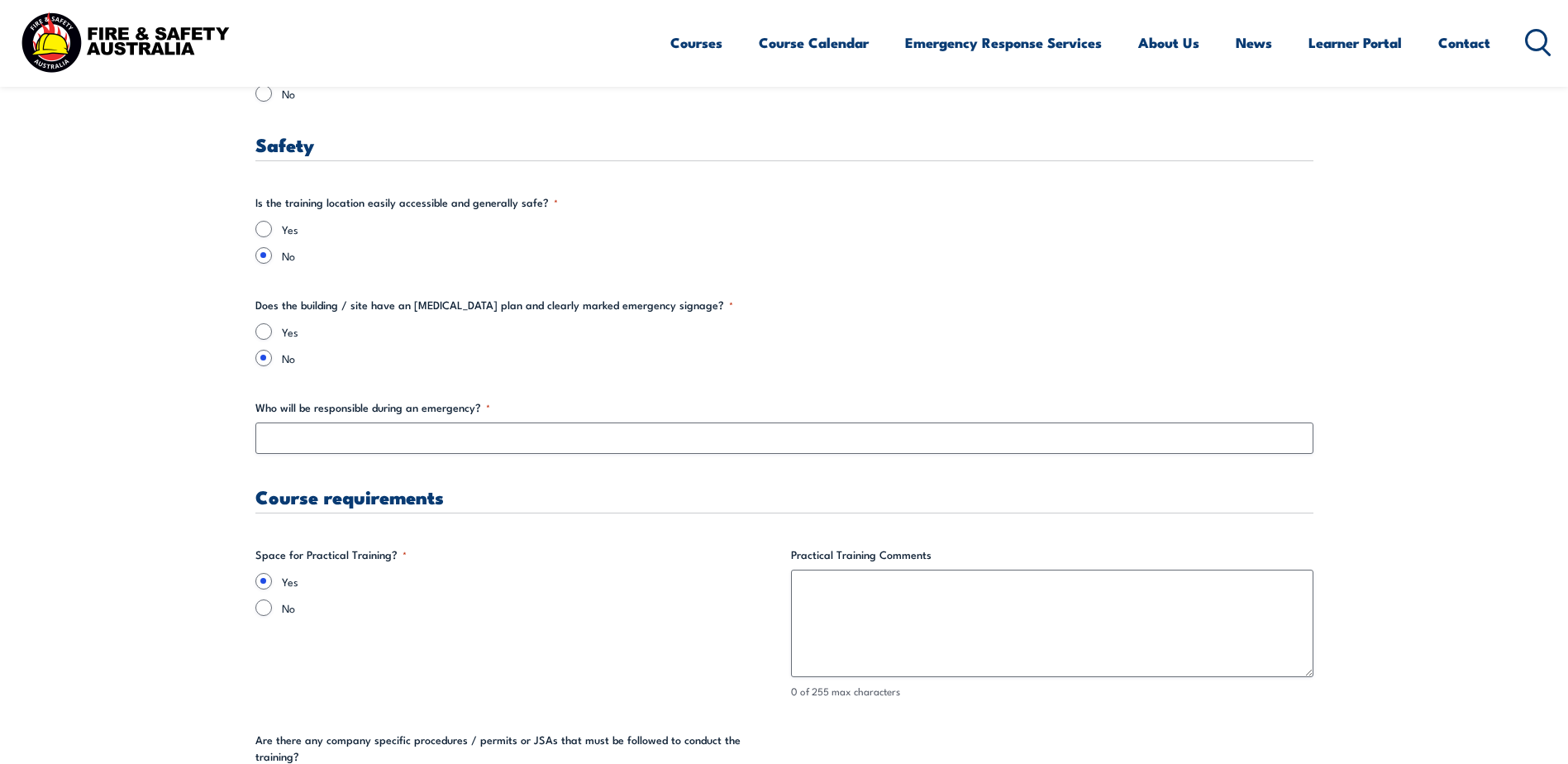
scroll to position [2727, 0]
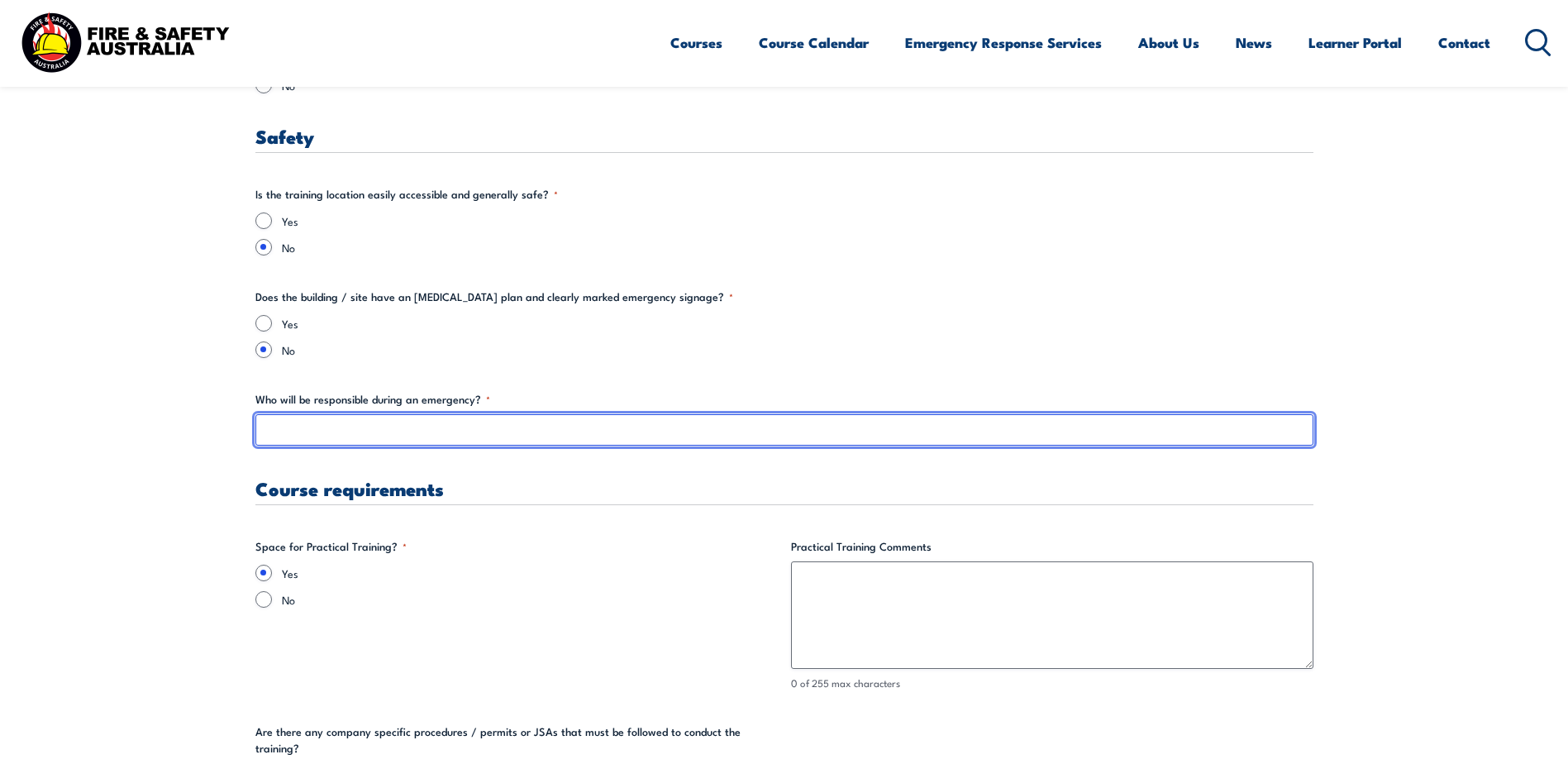
click at [412, 429] on input "Who will be responsible during an emergency? *" at bounding box center [784, 429] width 1058 height 31
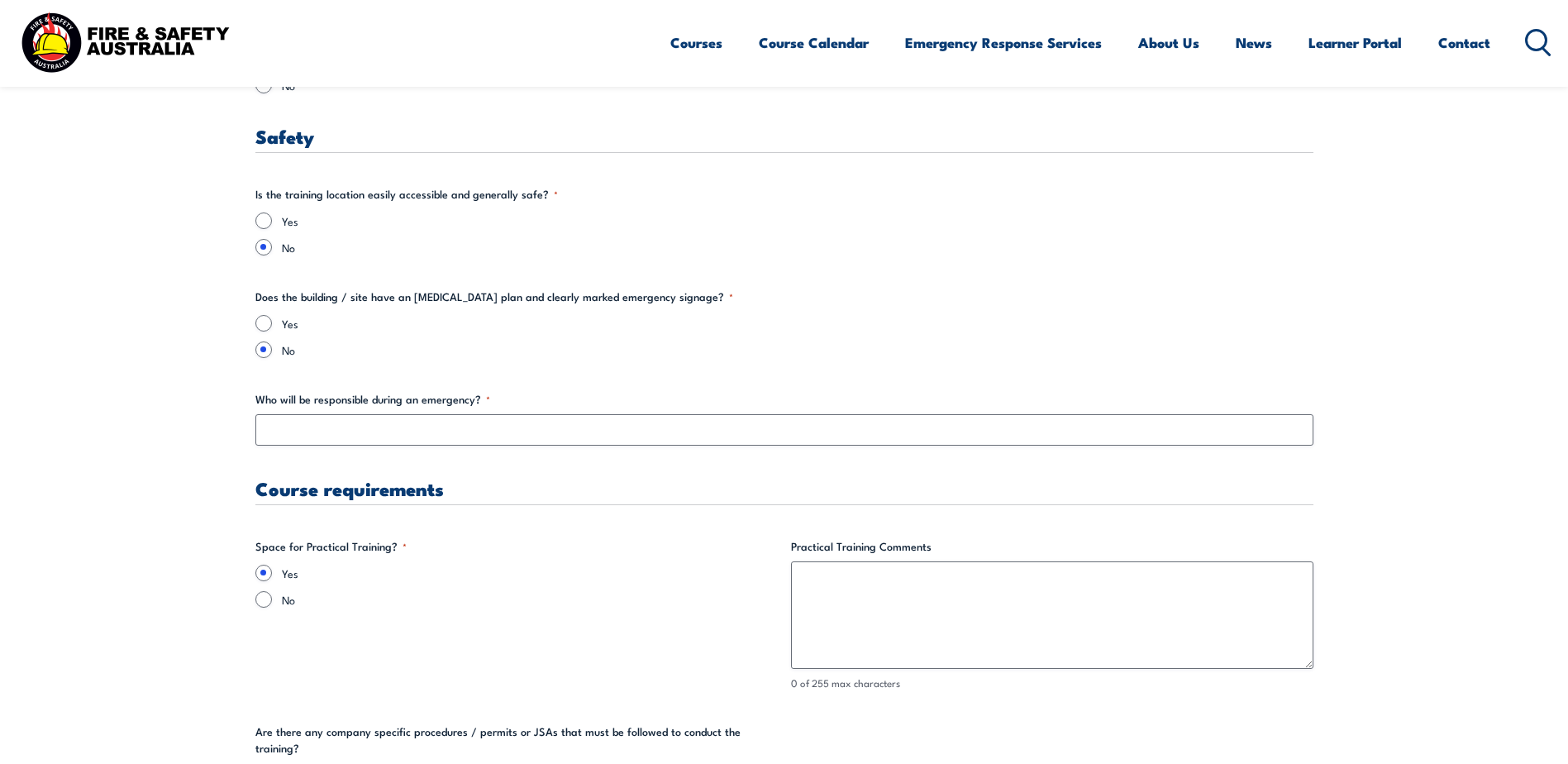
click at [416, 497] on h3 "Course requirements" at bounding box center [784, 487] width 1058 height 19
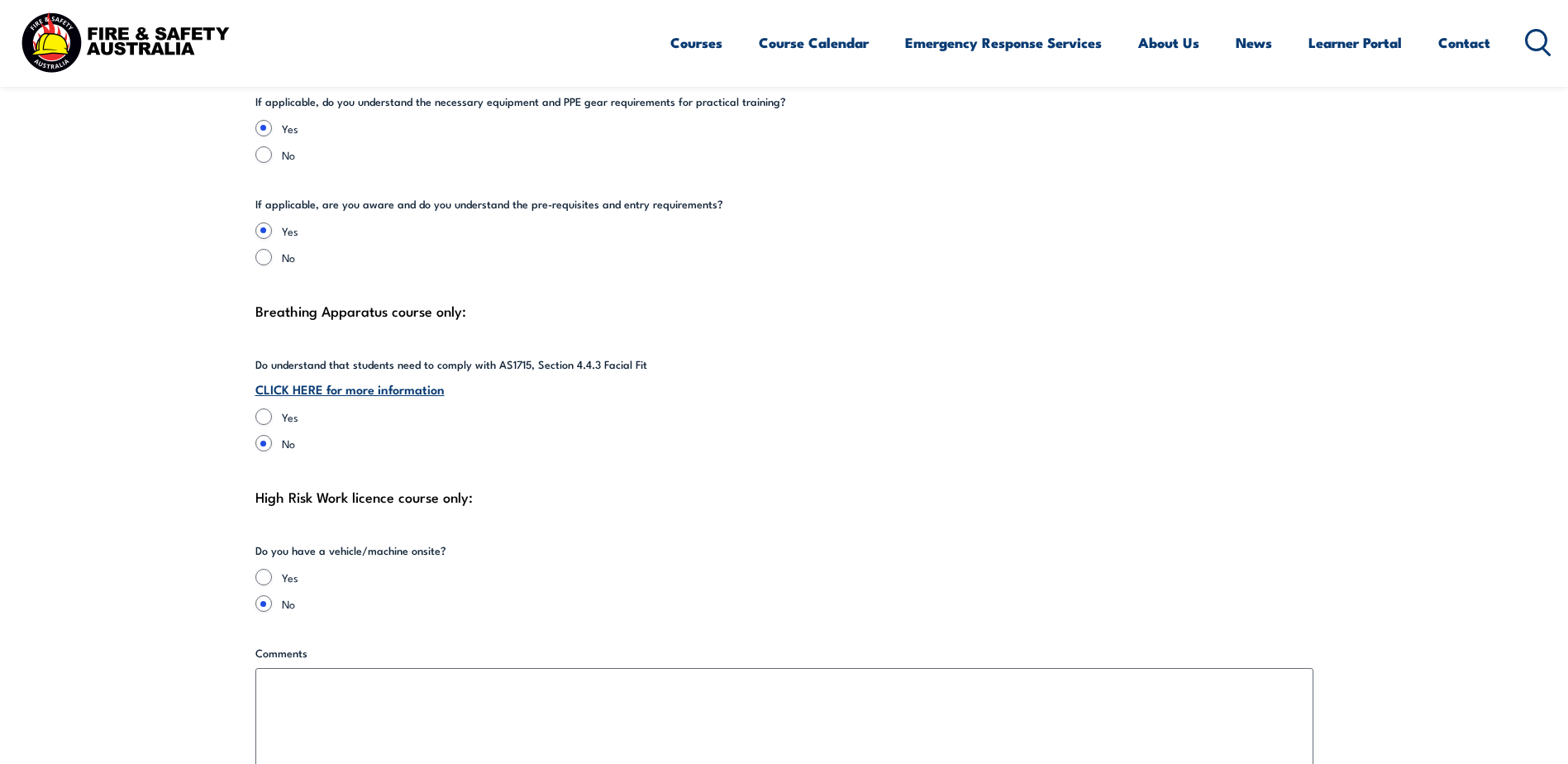
scroll to position [3636, 0]
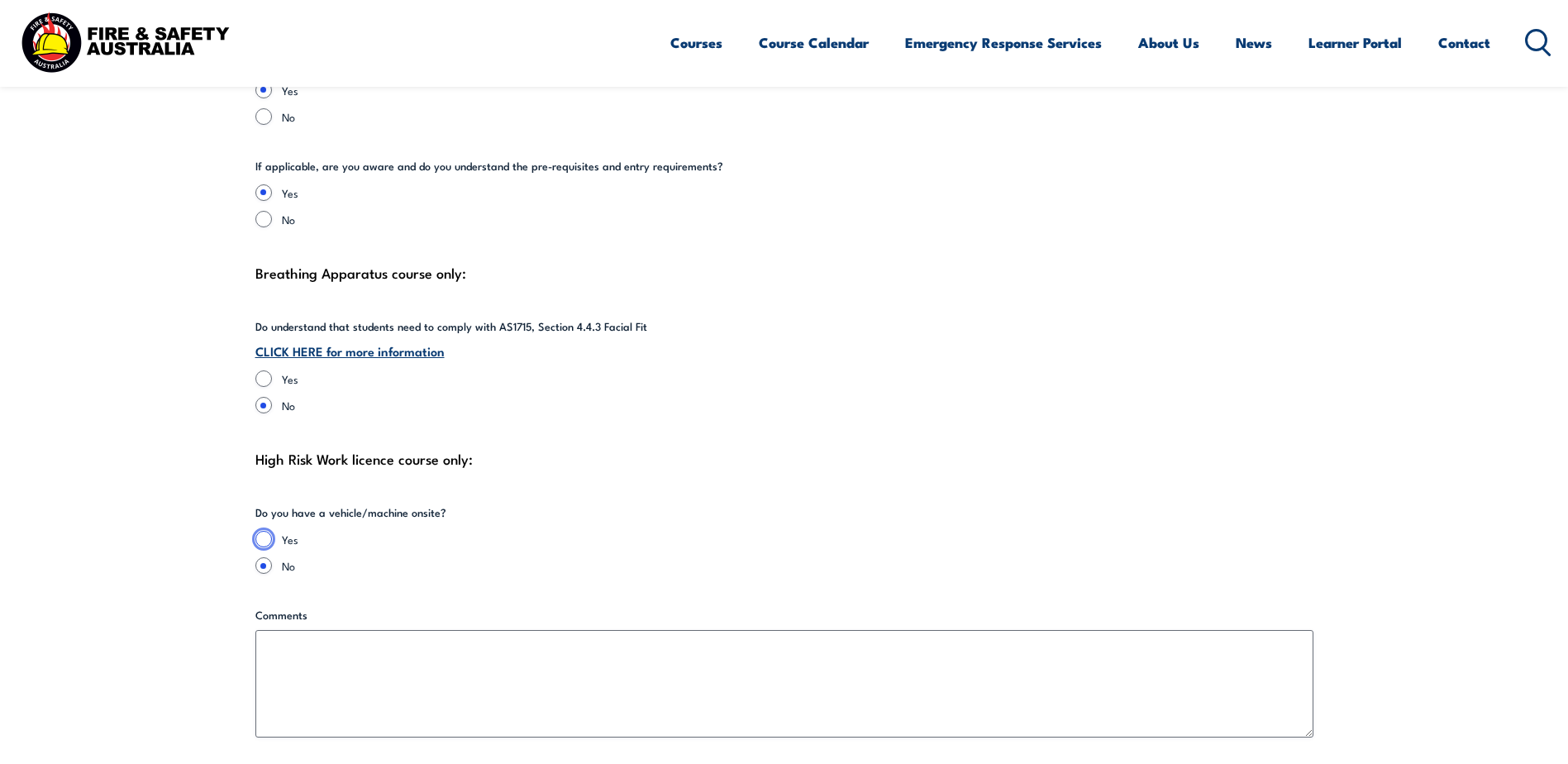
click at [264, 530] on input "Yes" at bounding box center [264, 538] width 17 height 17
radio input "true"
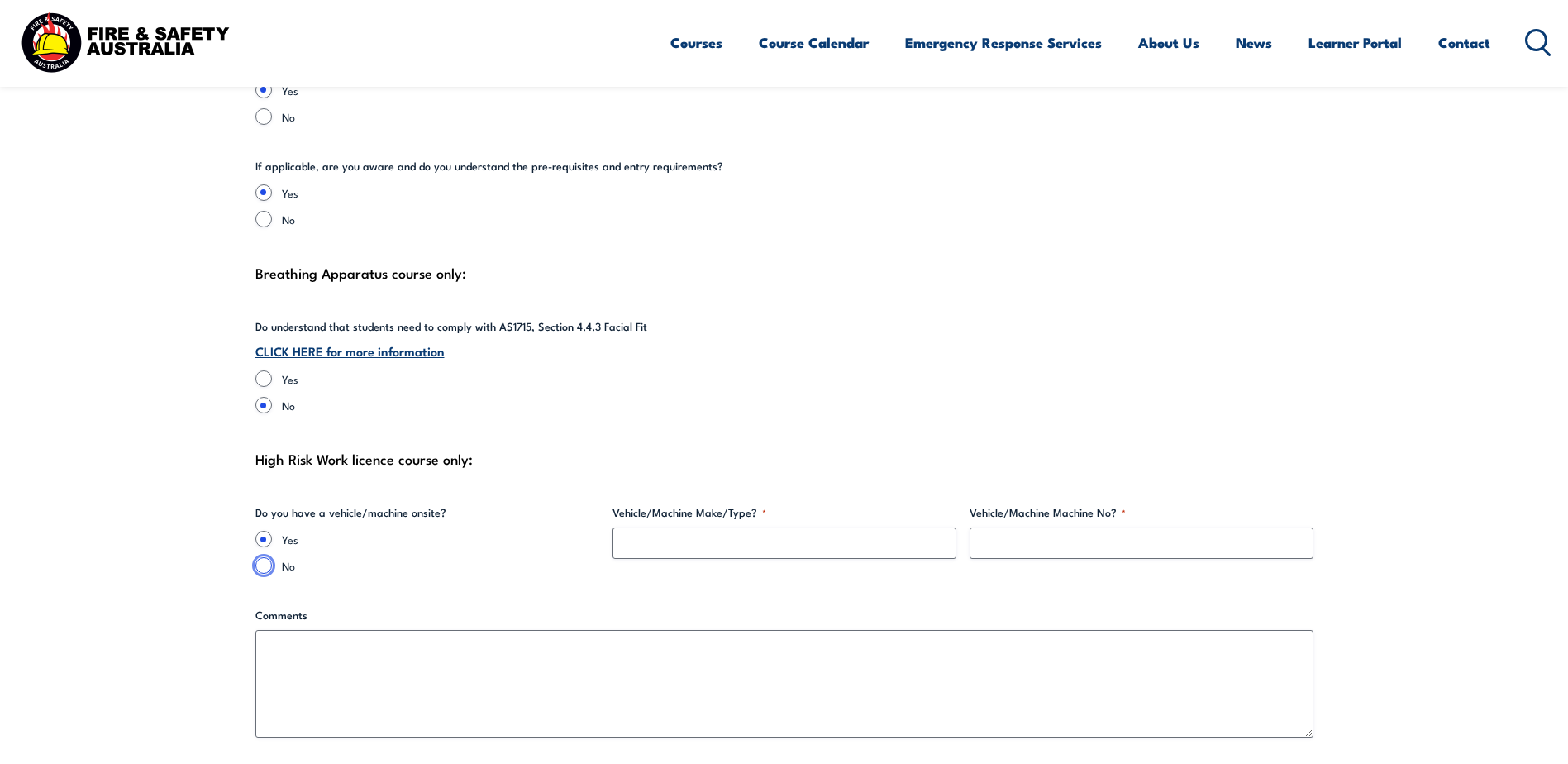
click at [262, 557] on input "No" at bounding box center [264, 565] width 17 height 17
radio input "true"
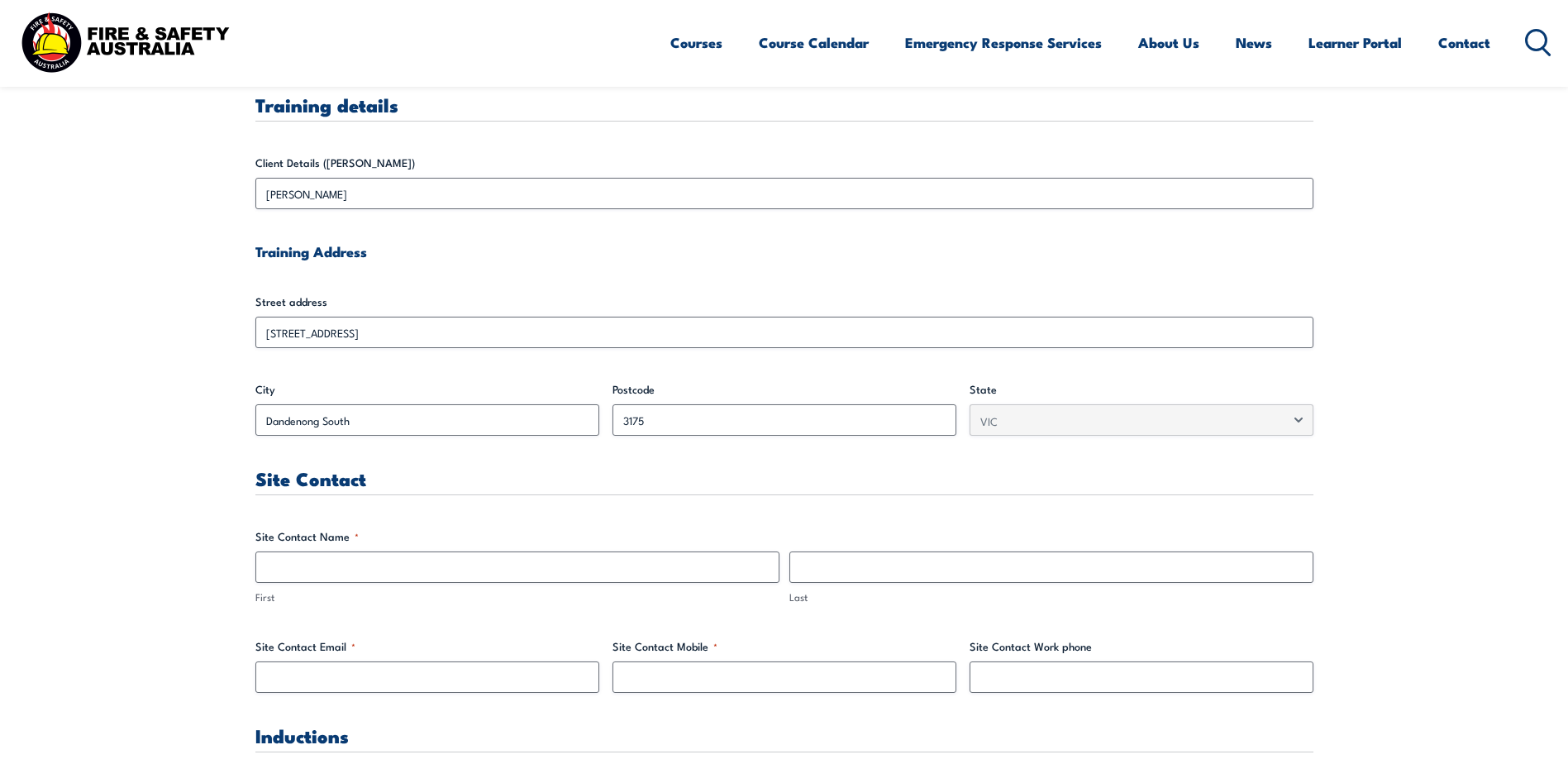
scroll to position [496, 0]
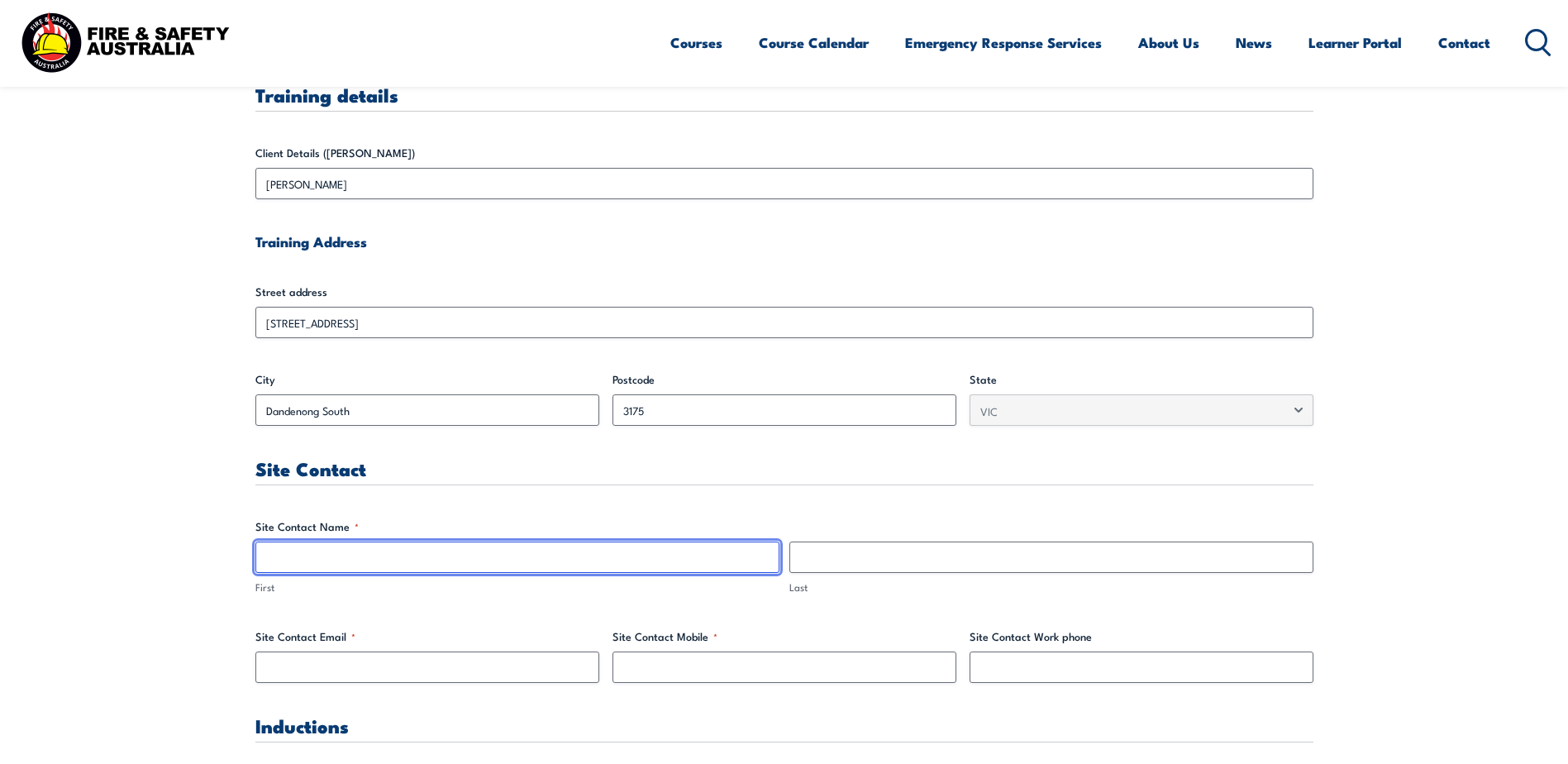
click at [355, 563] on input "First" at bounding box center [517, 556] width 524 height 31
click at [305, 558] on input "First" at bounding box center [517, 556] width 524 height 31
type input "[PERSON_NAME]"
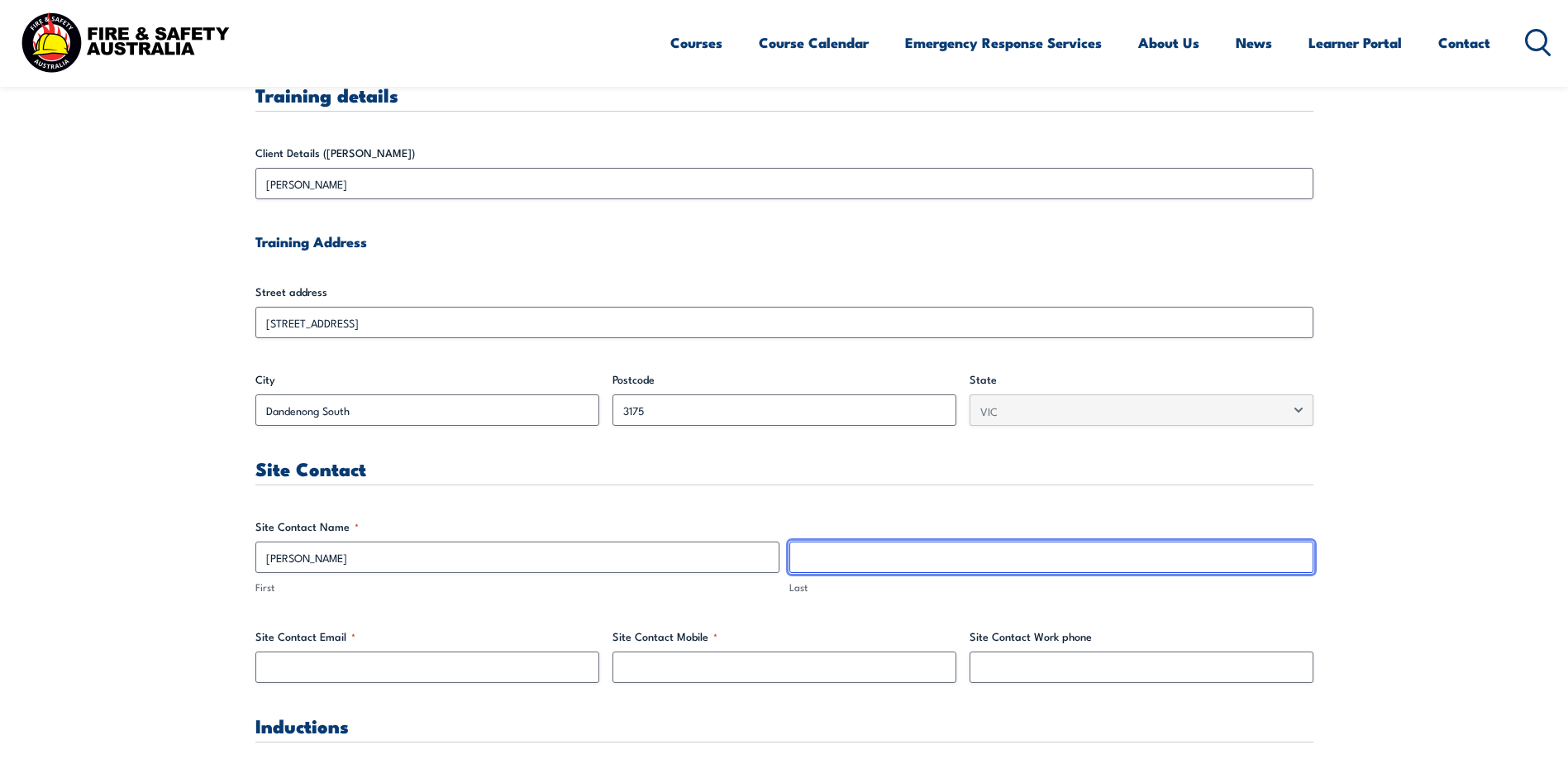
click at [860, 549] on input "Last" at bounding box center [1051, 556] width 524 height 31
type input "Baluch"
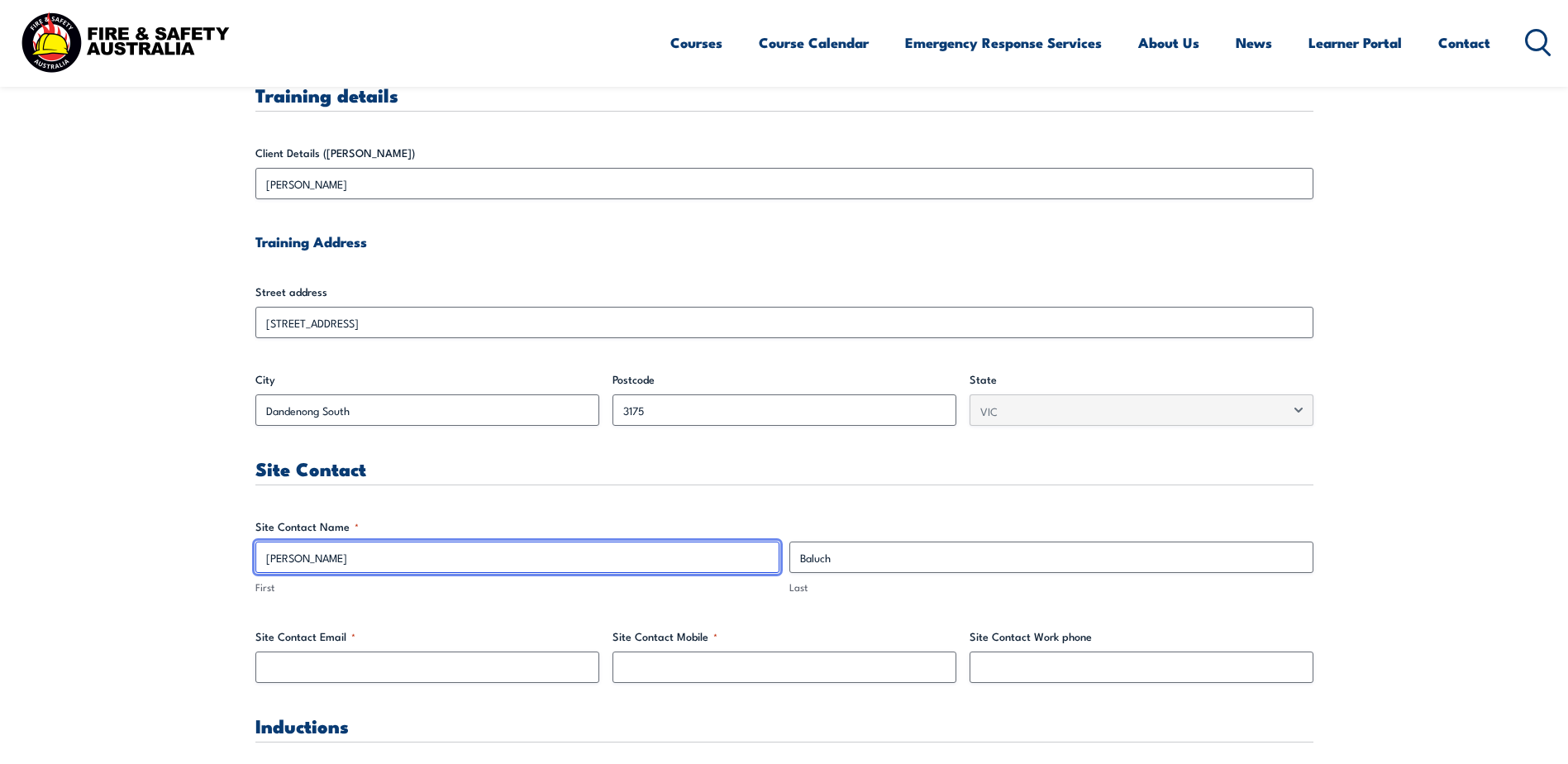
click at [336, 549] on input "[PERSON_NAME]" at bounding box center [517, 556] width 524 height 31
type input "Sajjad"
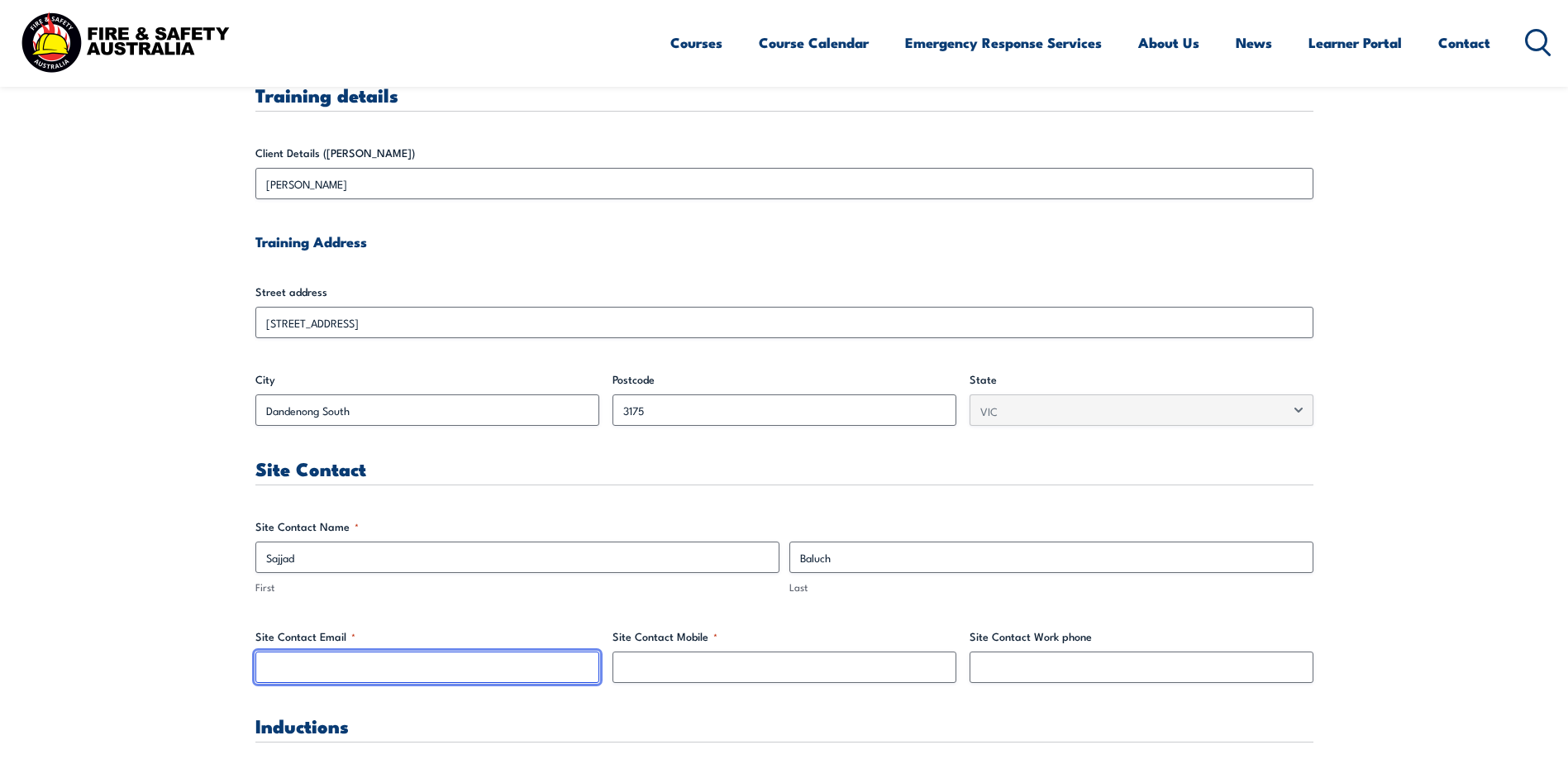
click at [364, 669] on input "Site Contact Email *" at bounding box center [427, 666] width 344 height 31
type input "[EMAIL_ADDRESS][DOMAIN_NAME]"
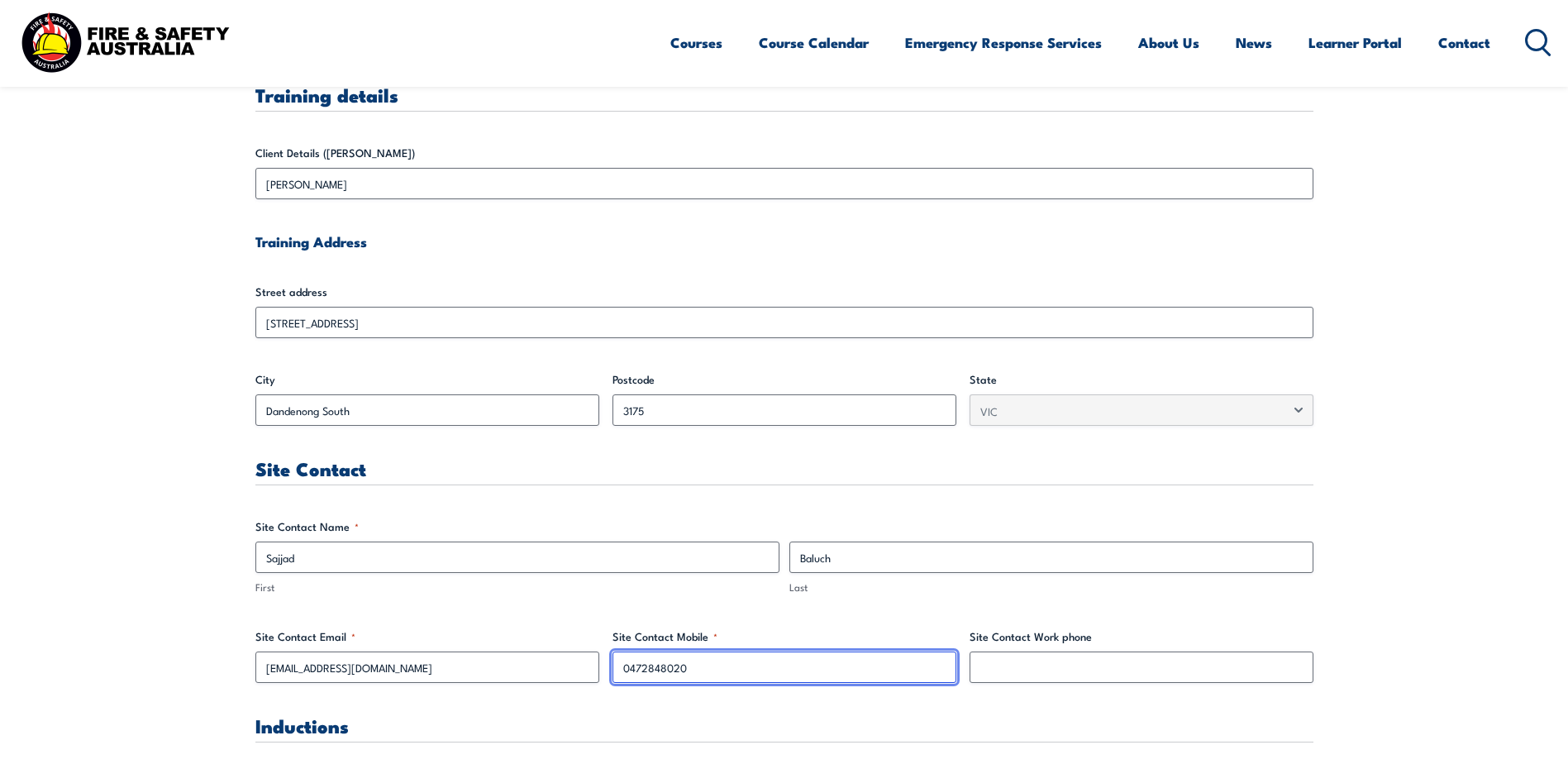
type input "0472848020"
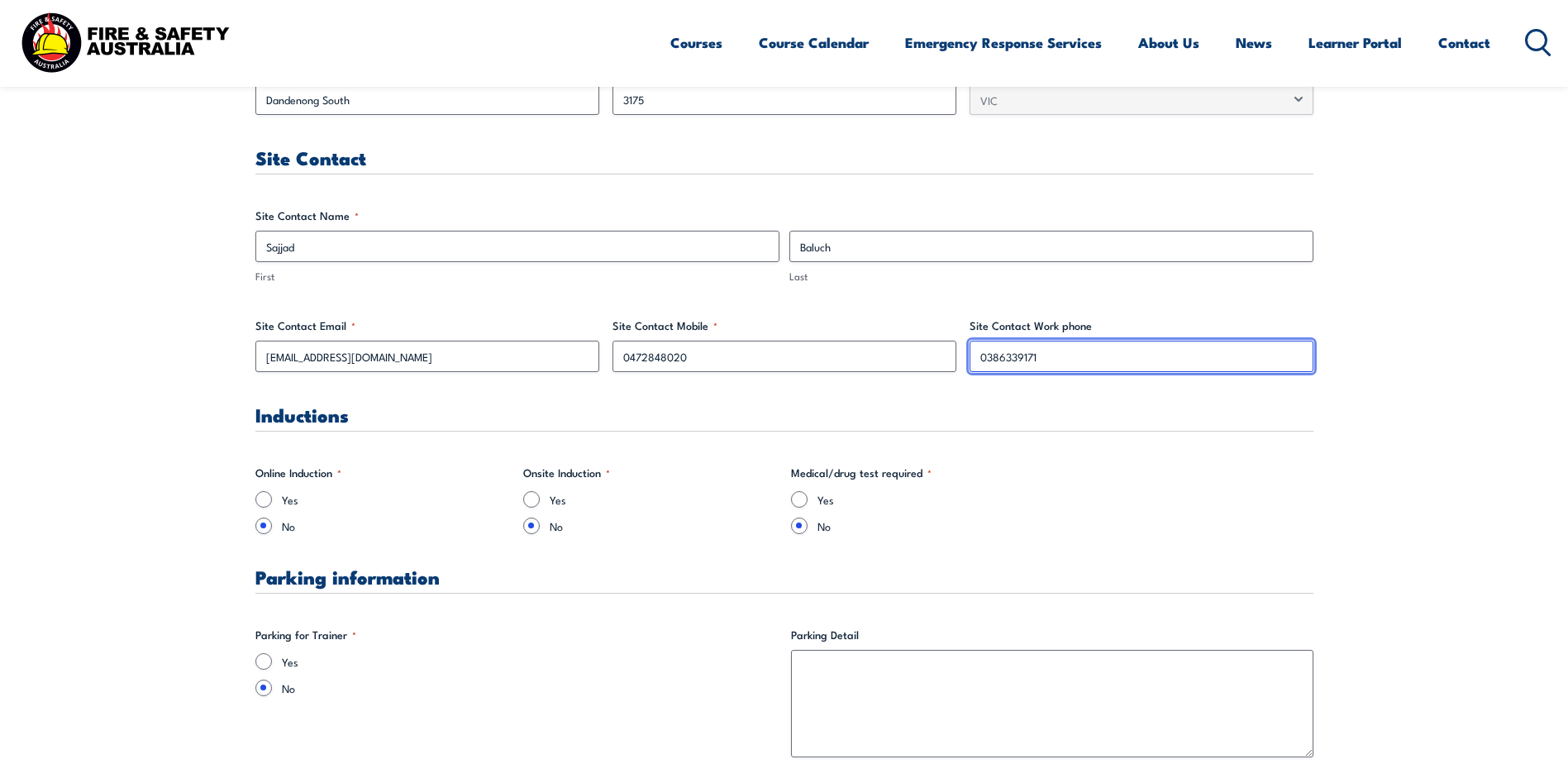
scroll to position [827, 0]
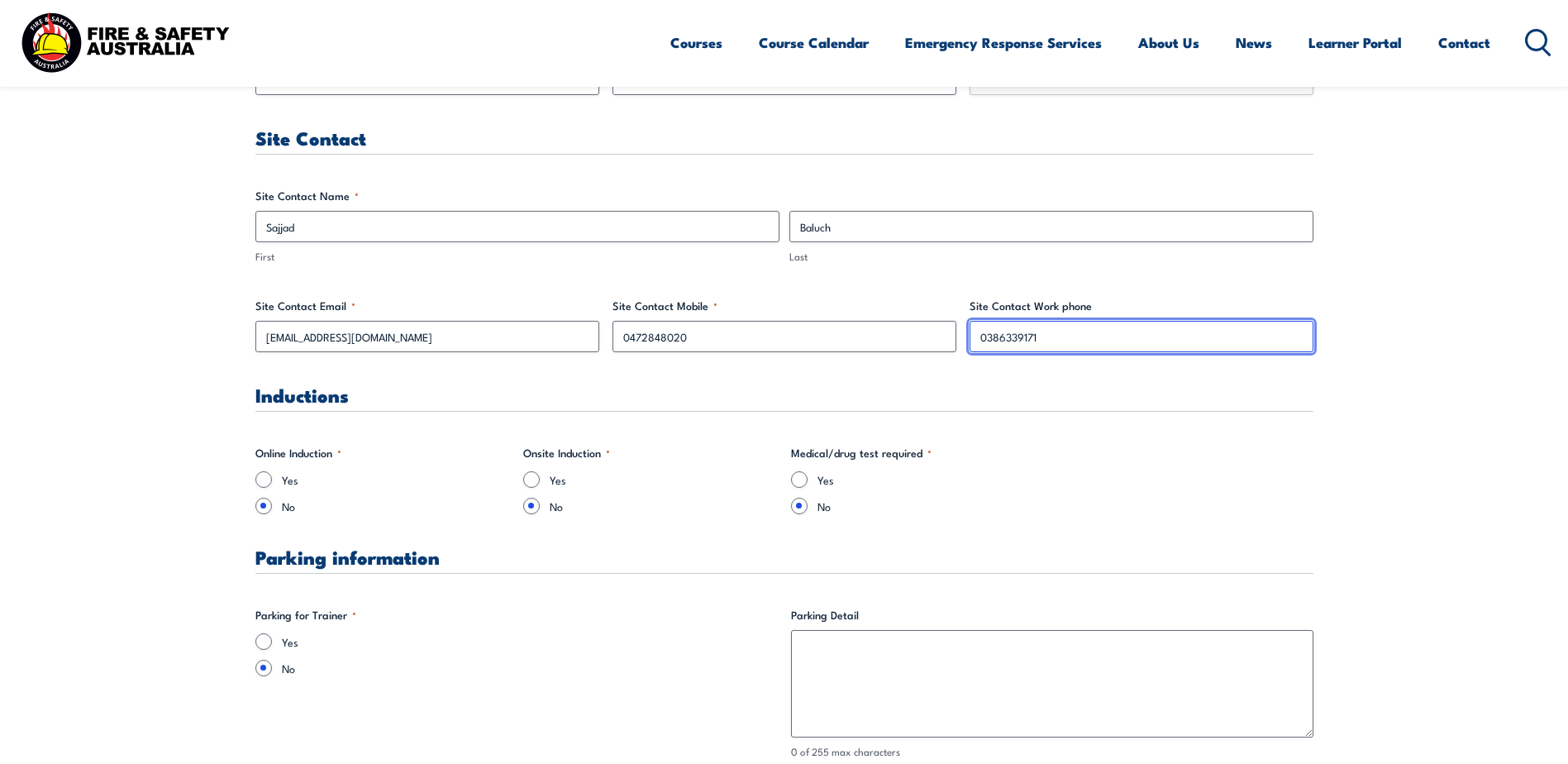
type input "0386339171"
click at [262, 635] on input "Yes" at bounding box center [264, 641] width 17 height 17
radio input "true"
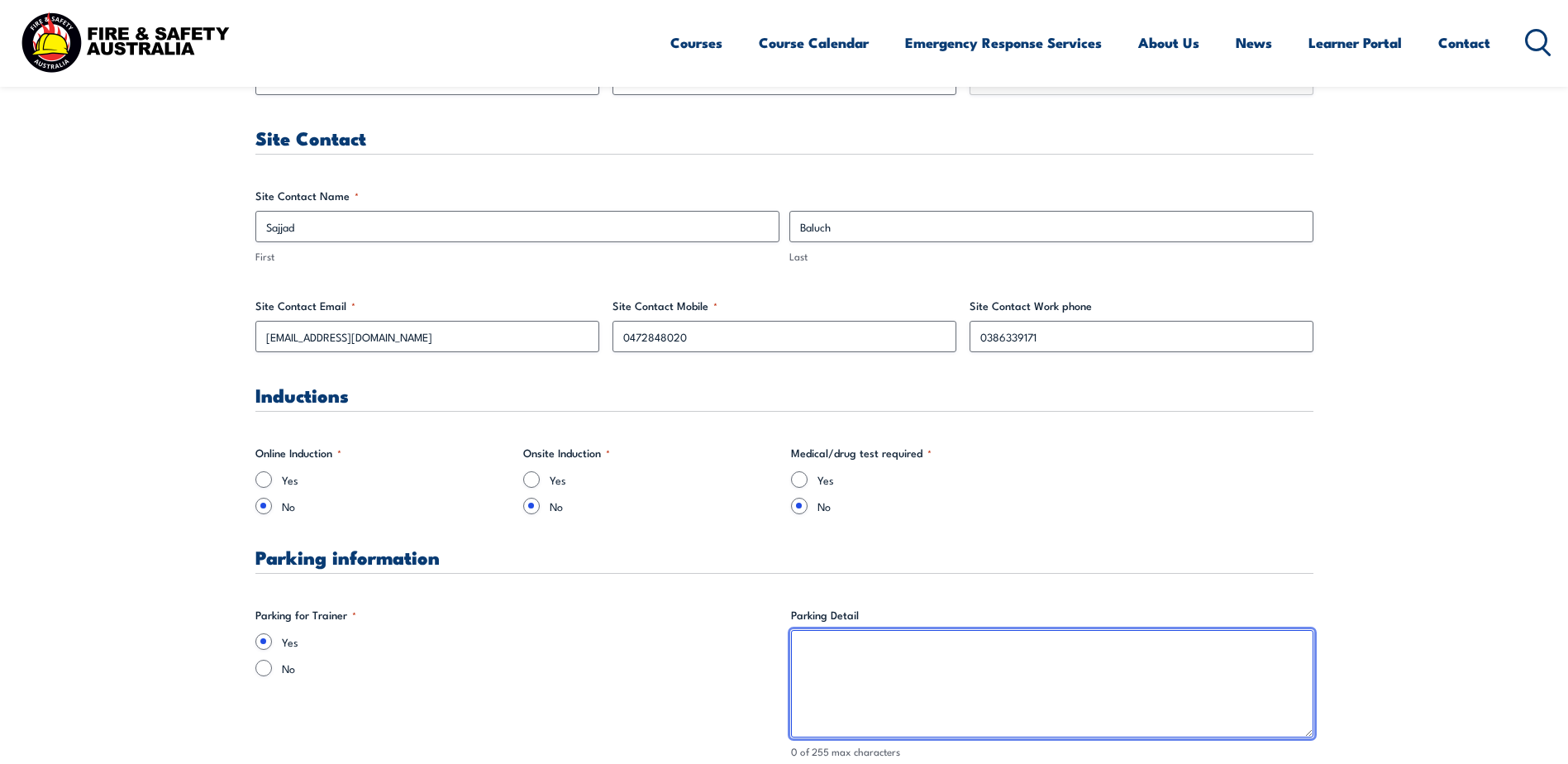
click at [846, 650] on textarea "Parking Detail" at bounding box center [1052, 684] width 522 height 108
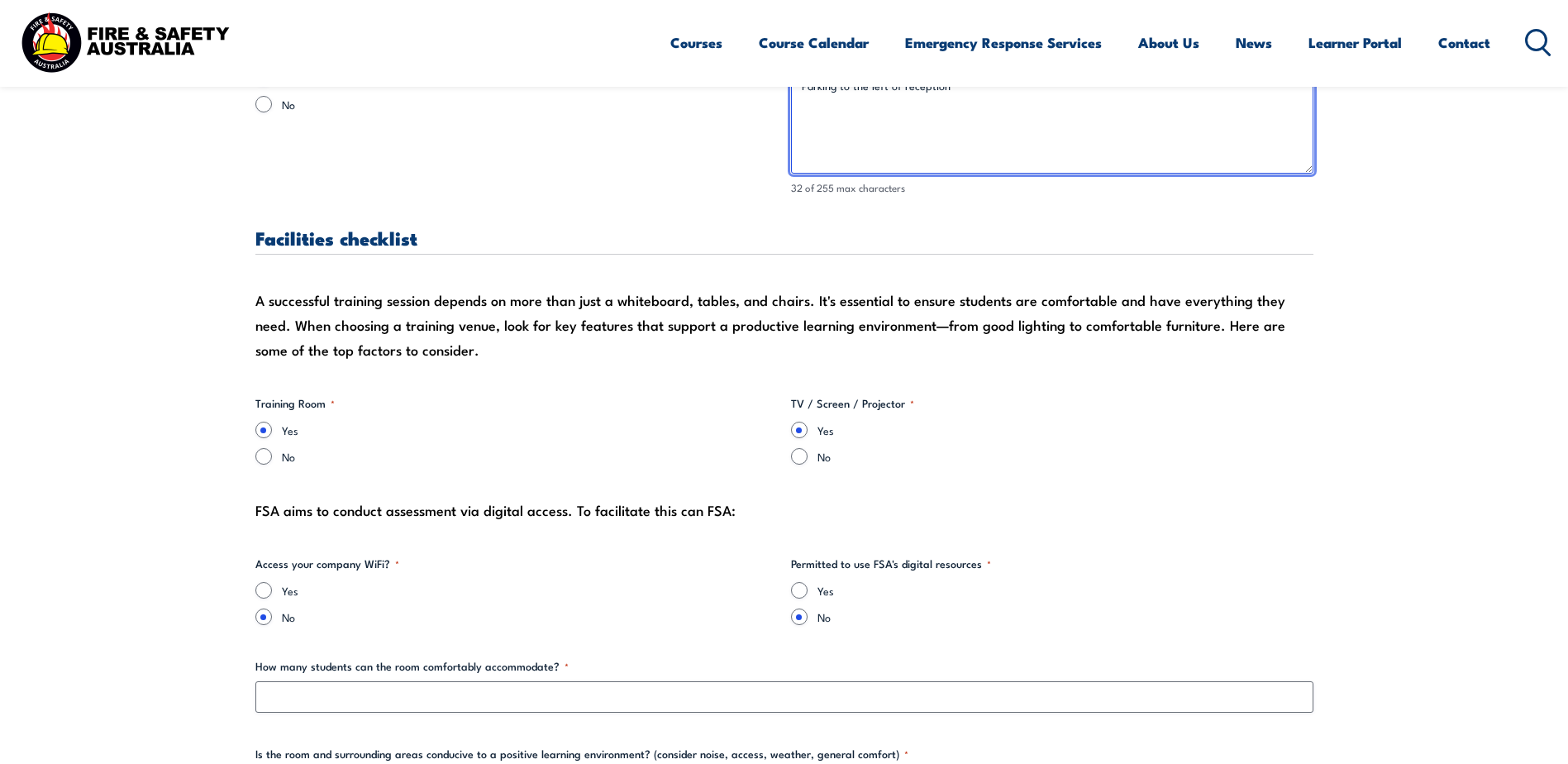
scroll to position [1405, 0]
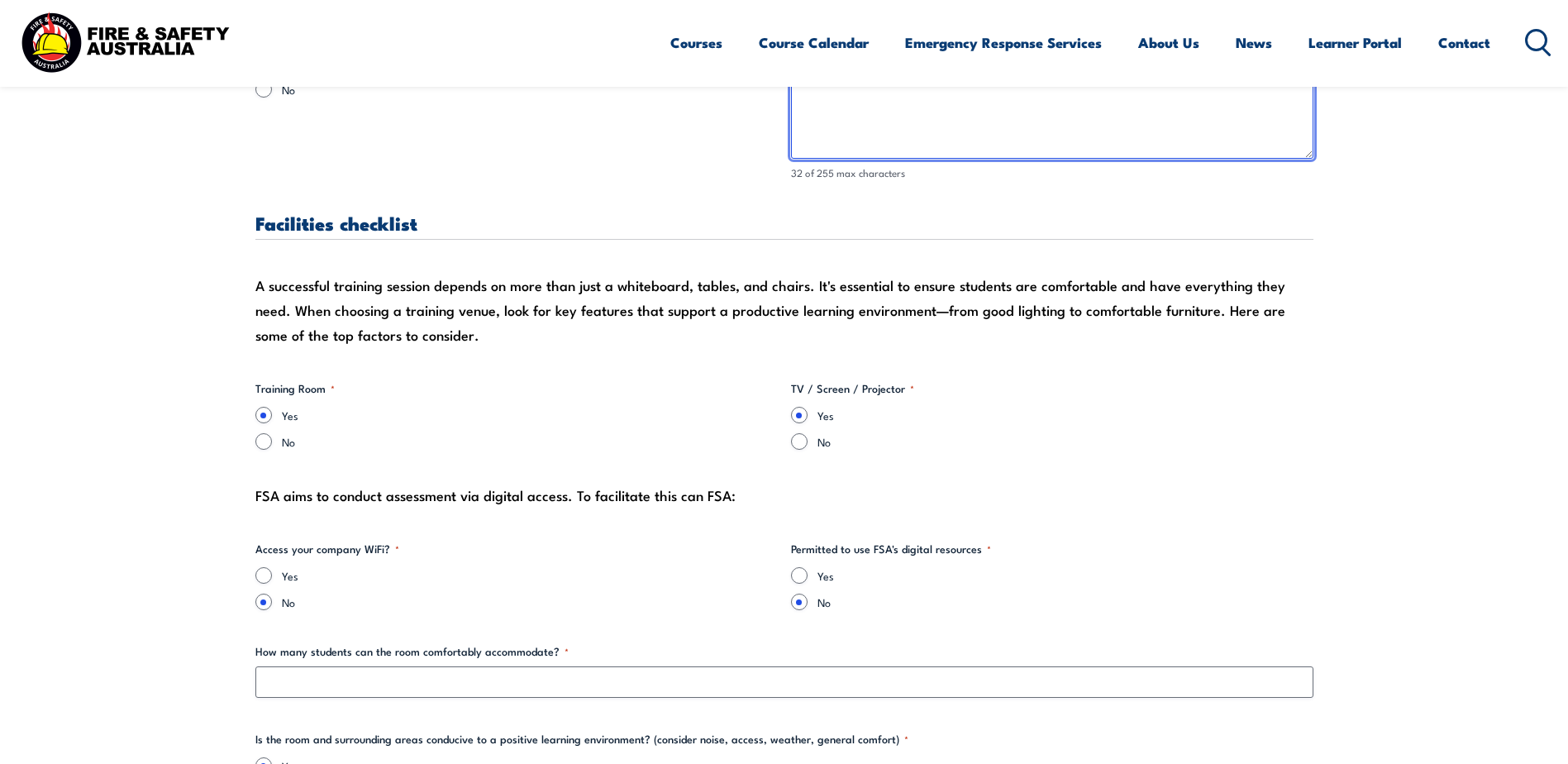
type textarea "Parking to the left of reception"
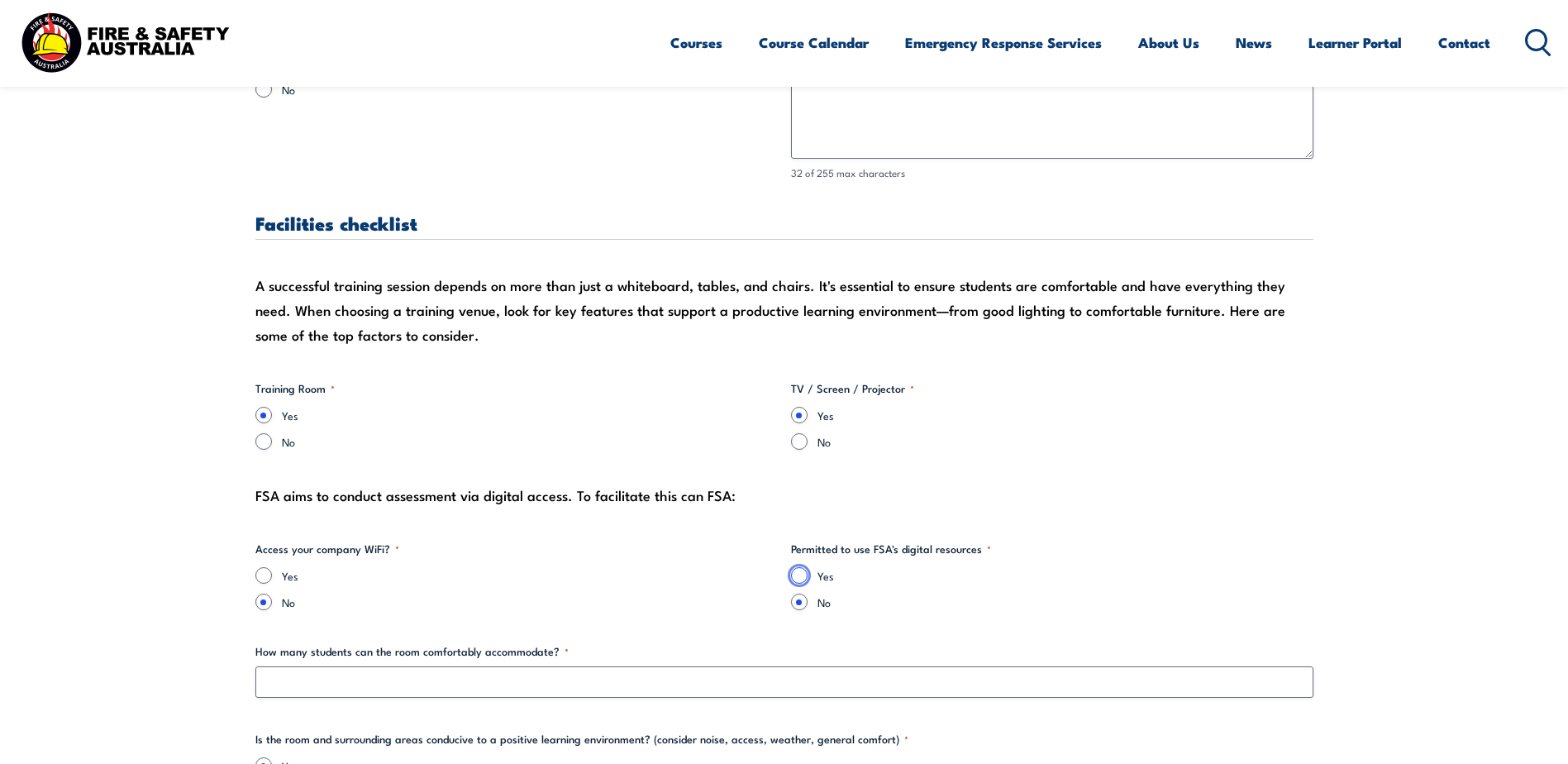
click at [798, 577] on input "Yes" at bounding box center [799, 575] width 17 height 17
radio input "true"
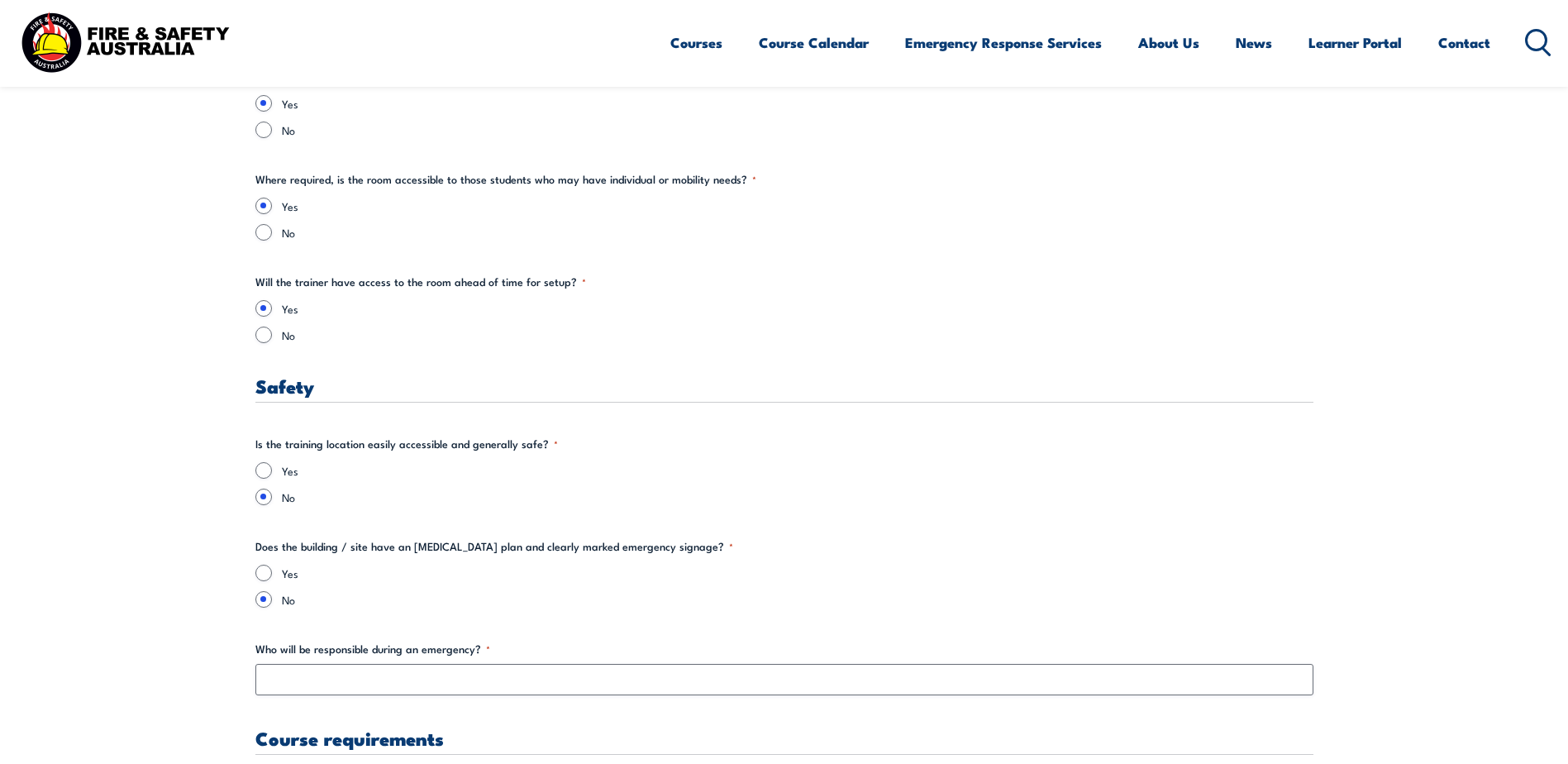
scroll to position [2480, 0]
click at [266, 467] on input "Yes" at bounding box center [264, 468] width 17 height 17
radio input "true"
click at [259, 579] on div "Yes No" at bounding box center [784, 584] width 1058 height 43
click at [259, 573] on input "Yes" at bounding box center [264, 571] width 17 height 17
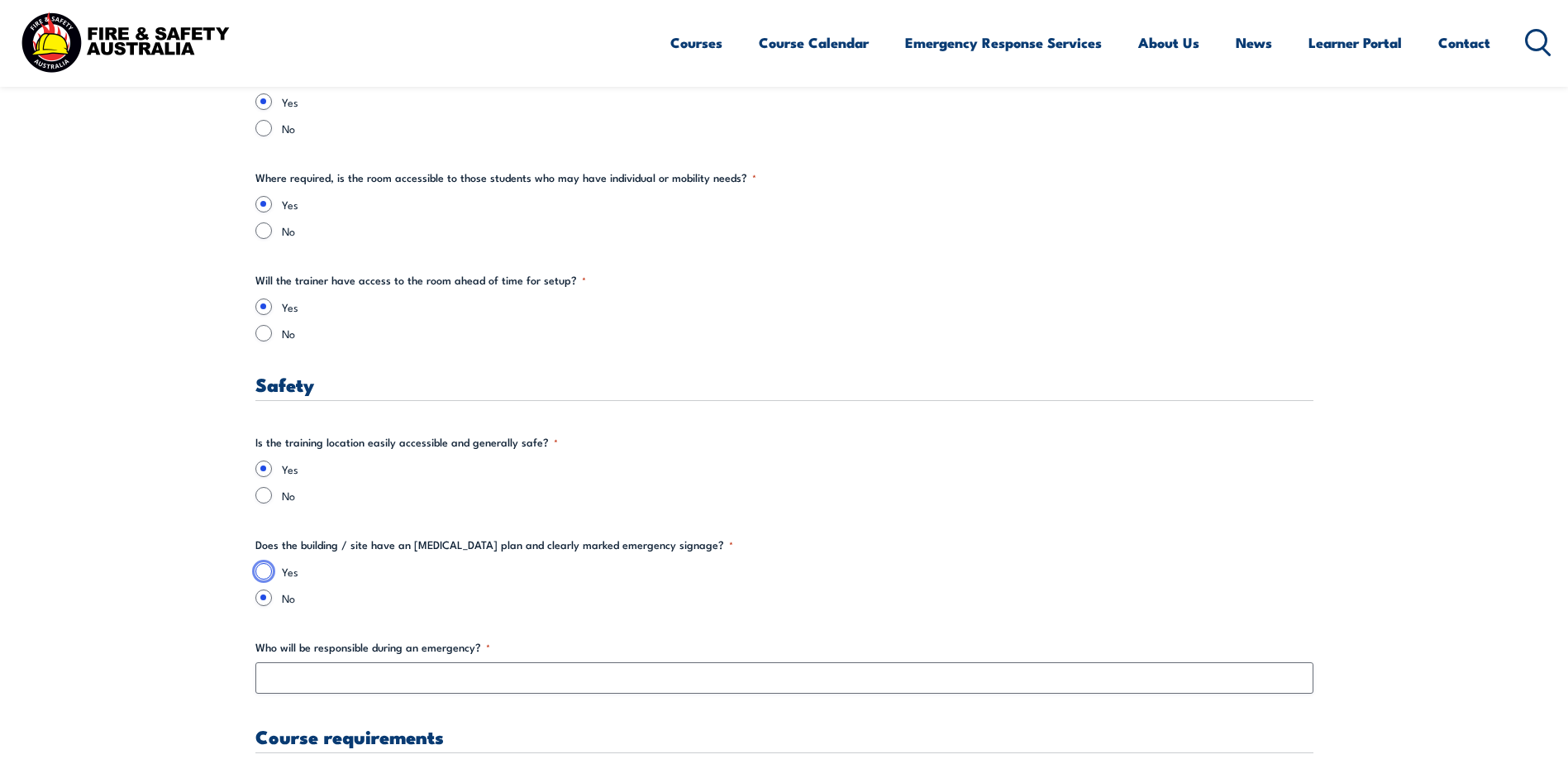
radio input "true"
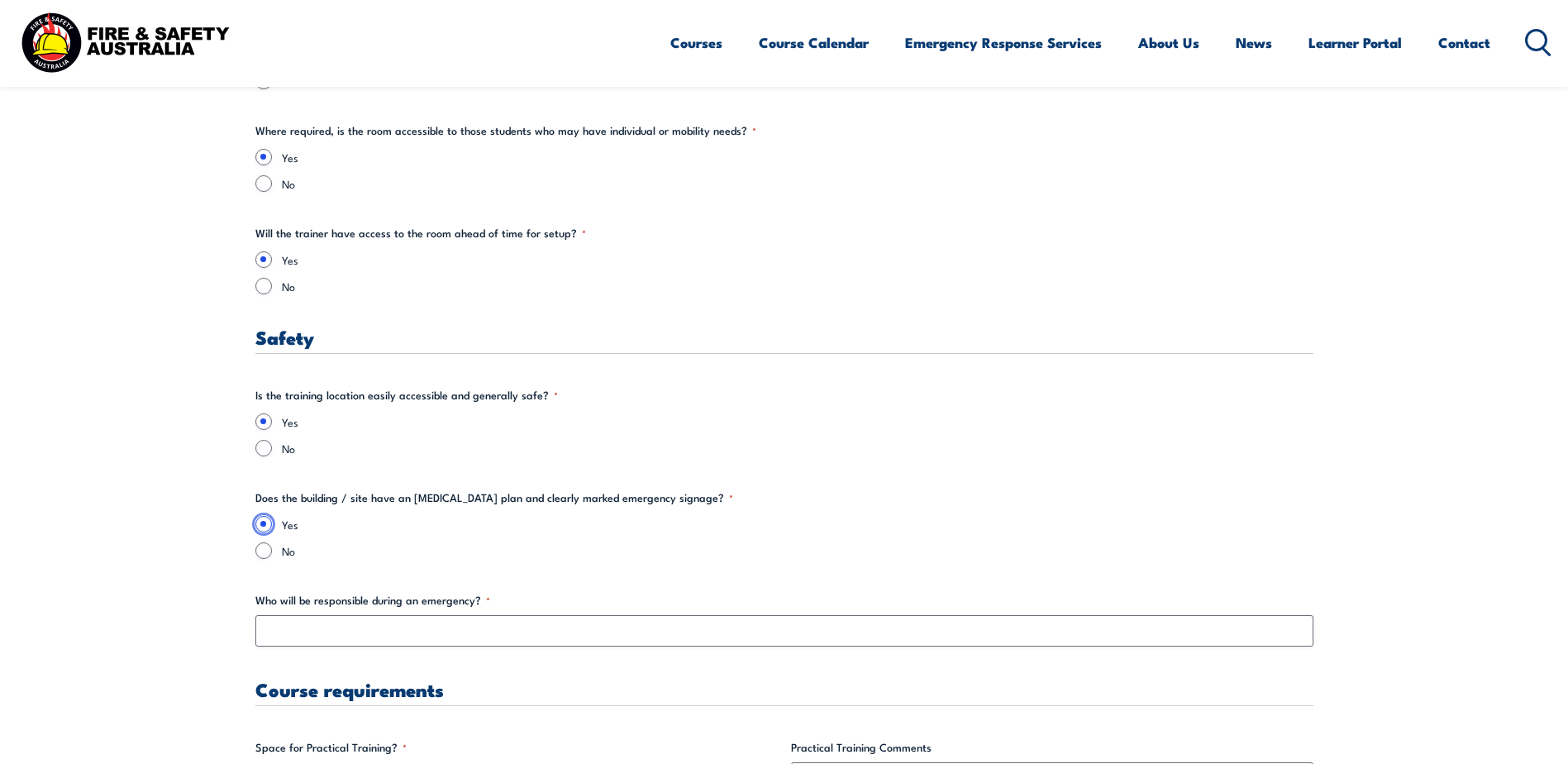
scroll to position [2563, 0]
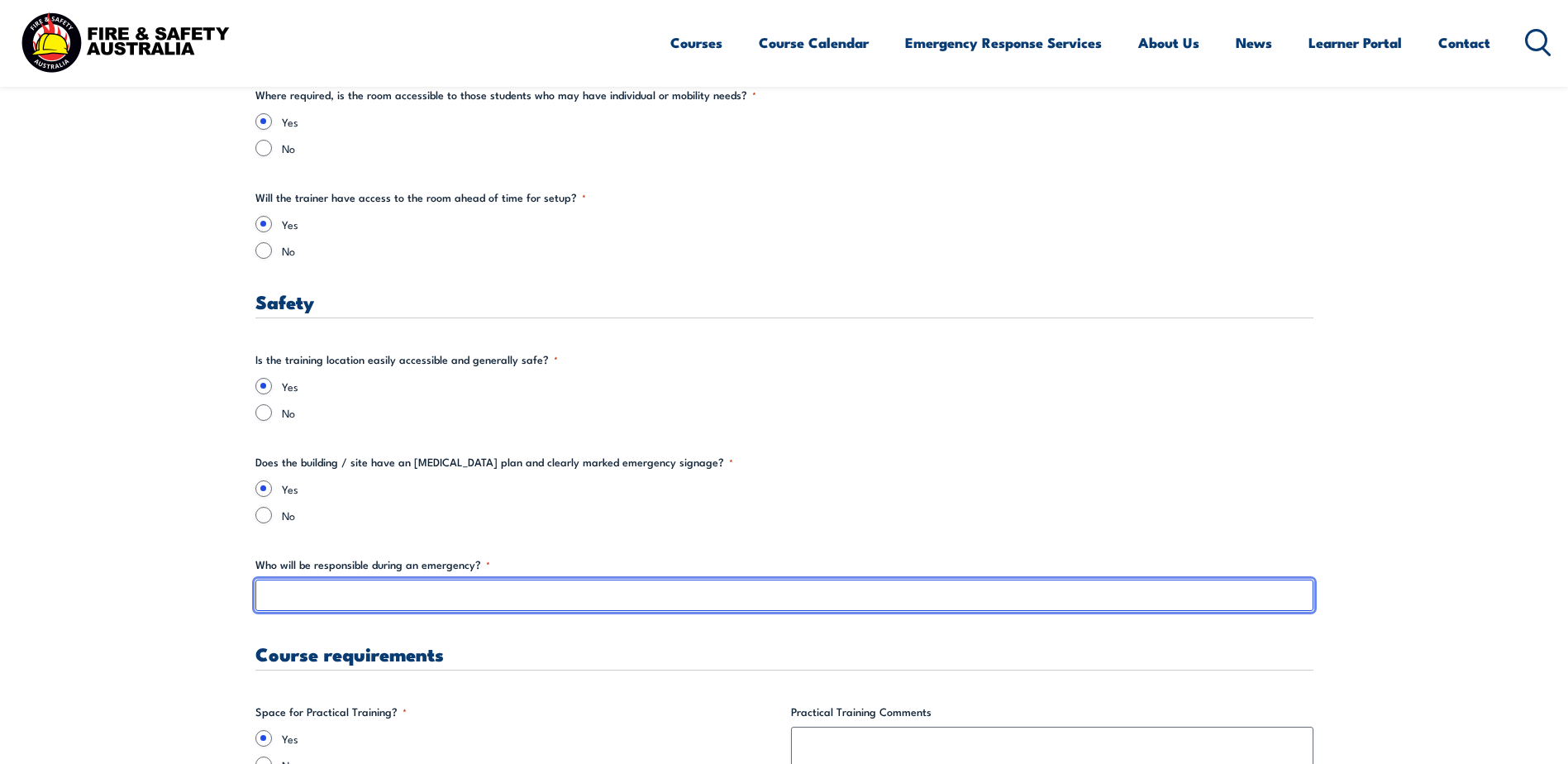
click at [329, 603] on input "Who will be responsible during an emergency? *" at bounding box center [784, 594] width 1058 height 31
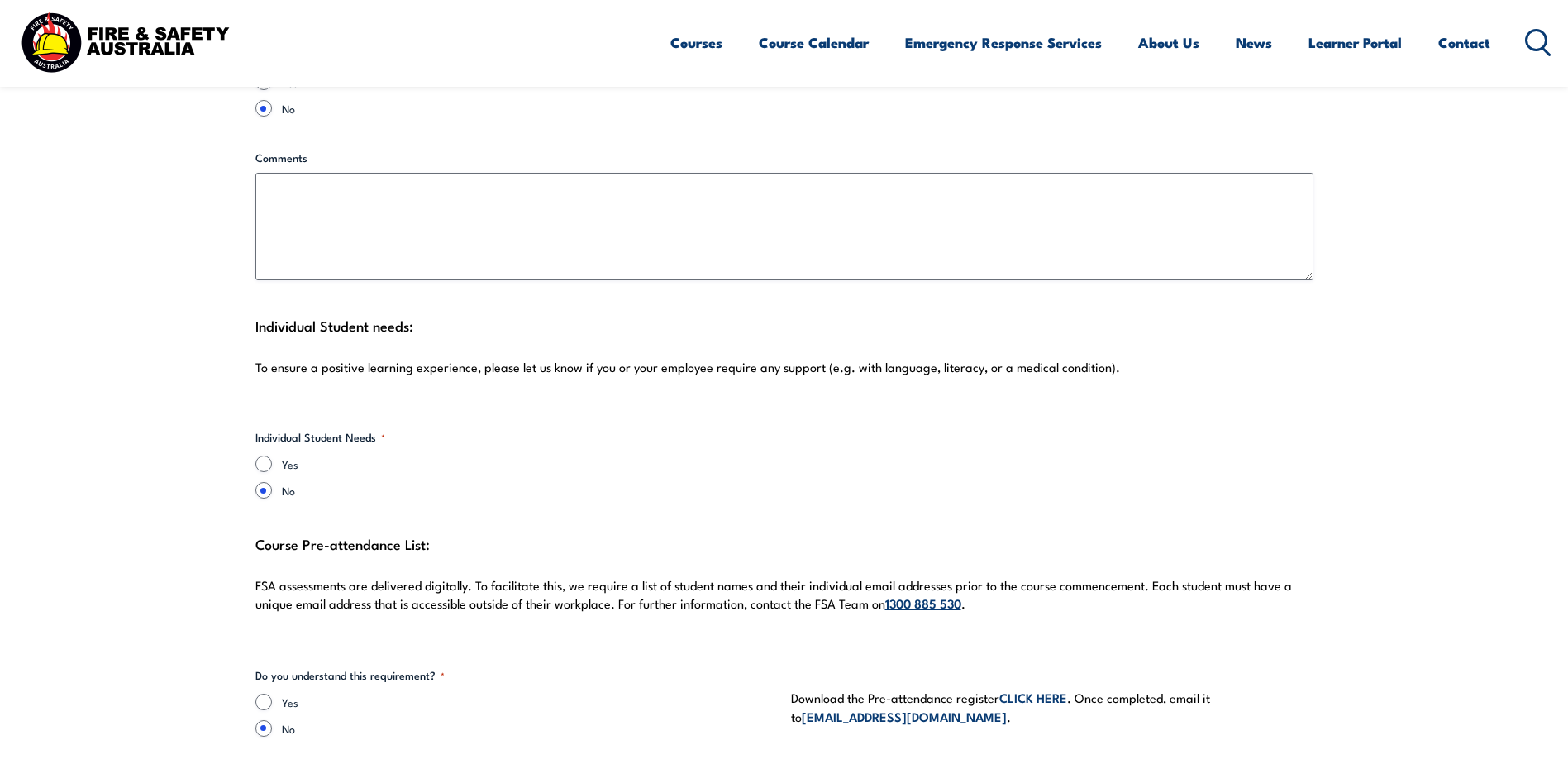
scroll to position [4133, 0]
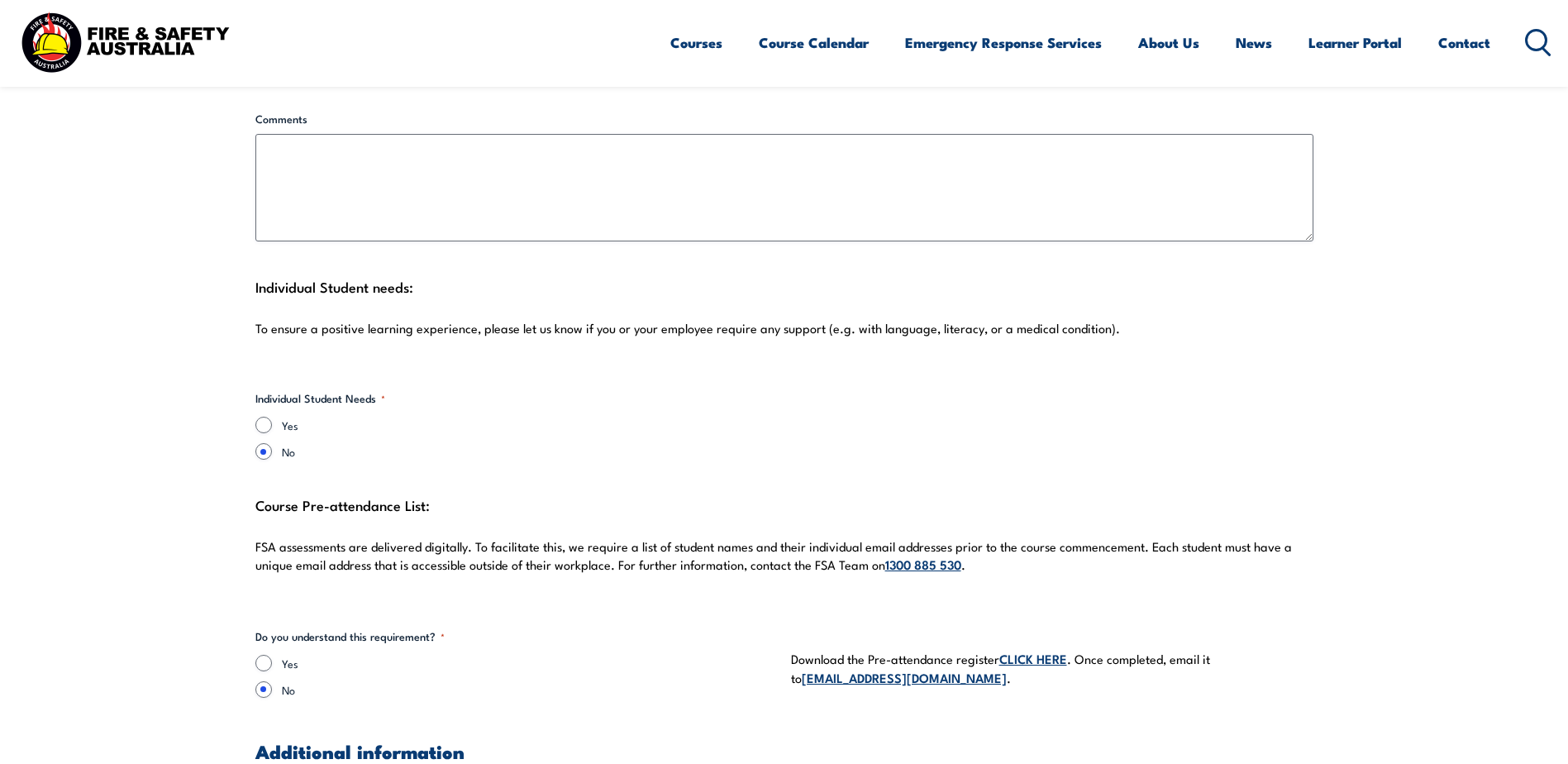
type input "[PERSON_NAME]"
click at [260, 654] on input "Yes" at bounding box center [264, 662] width 17 height 17
radio input "true"
click at [1043, 649] on link "CLICK HERE" at bounding box center [1034, 658] width 68 height 18
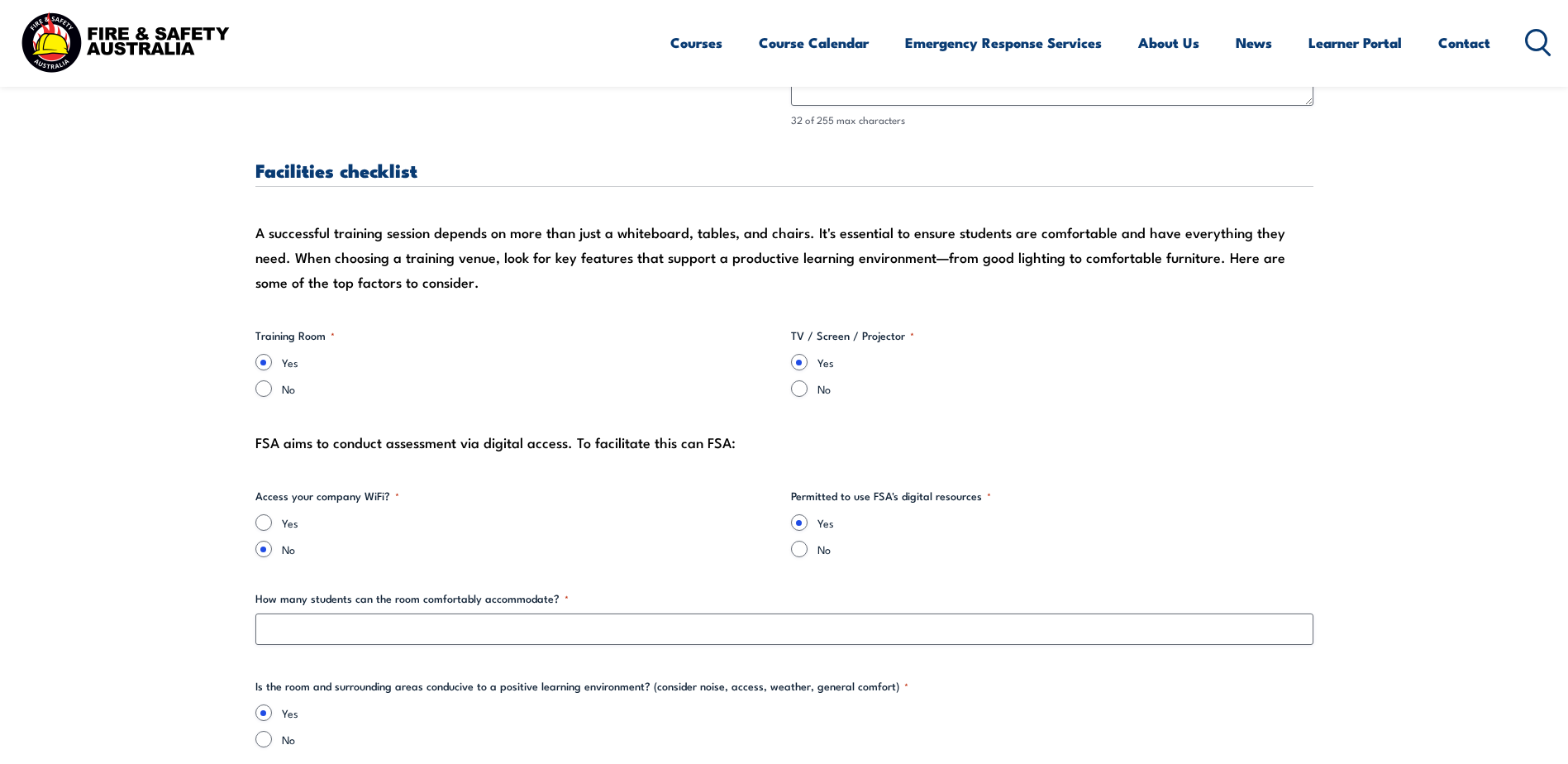
scroll to position [1488, 0]
